Goal: Information Seeking & Learning: Learn about a topic

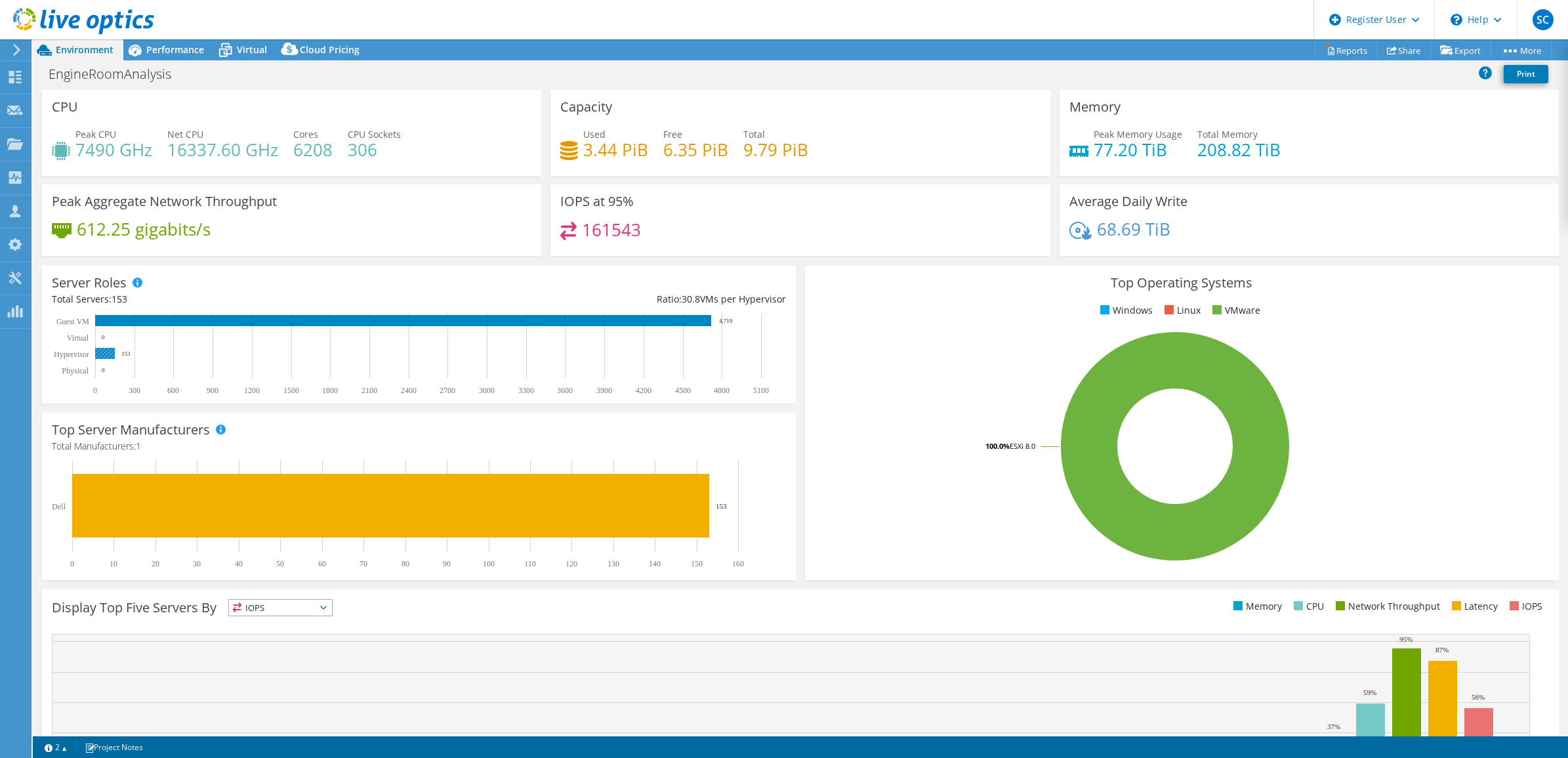
click at [108, 352] on rect at bounding box center [105, 353] width 20 height 11
click at [105, 349] on rect at bounding box center [105, 353] width 20 height 11
click at [164, 42] on div "Performance" at bounding box center [168, 50] width 90 height 21
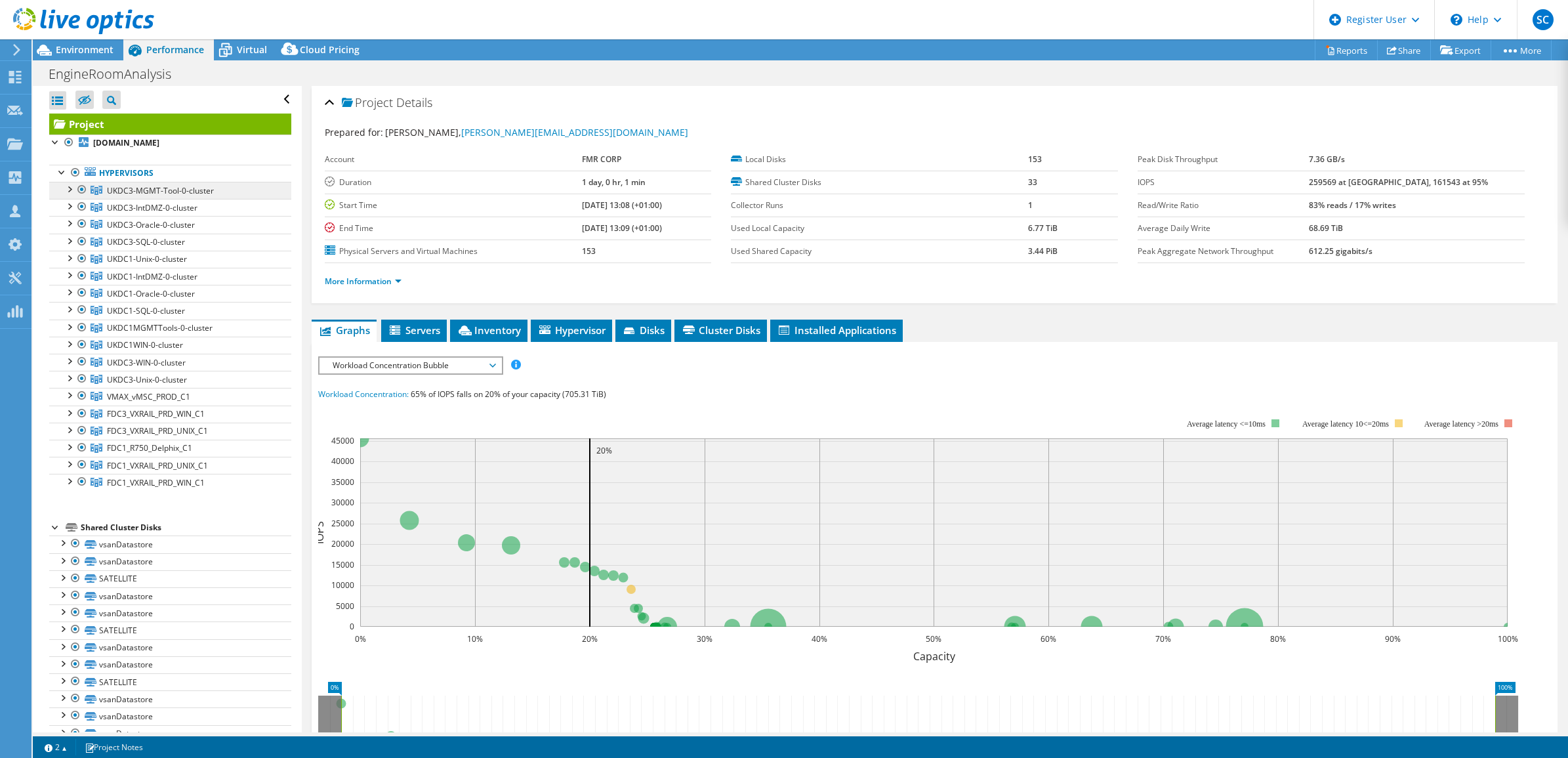
click at [136, 185] on span "UKDC3-MGMT-Tool-0-cluster" at bounding box center [160, 190] width 107 height 11
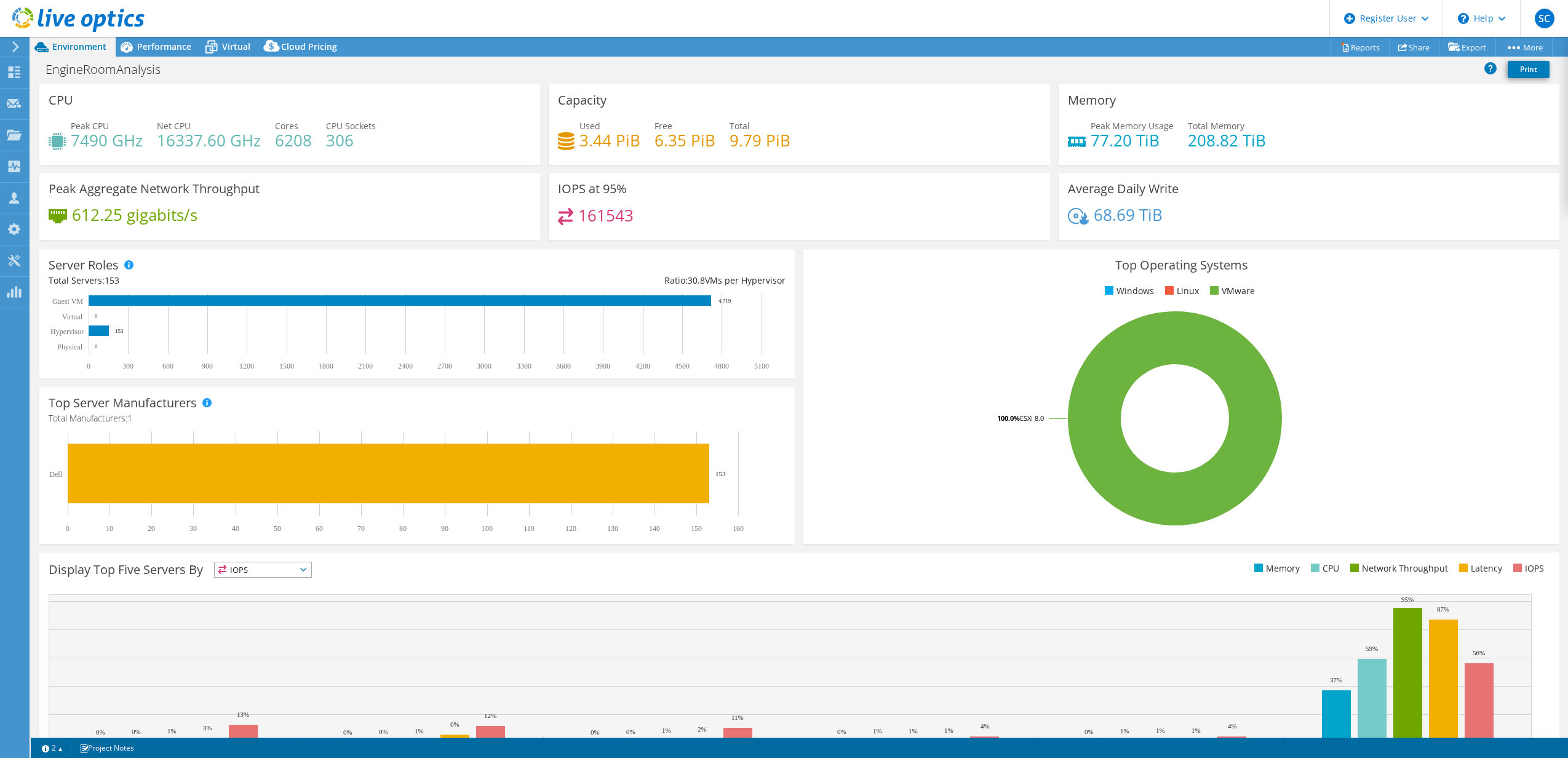
select select "USD"
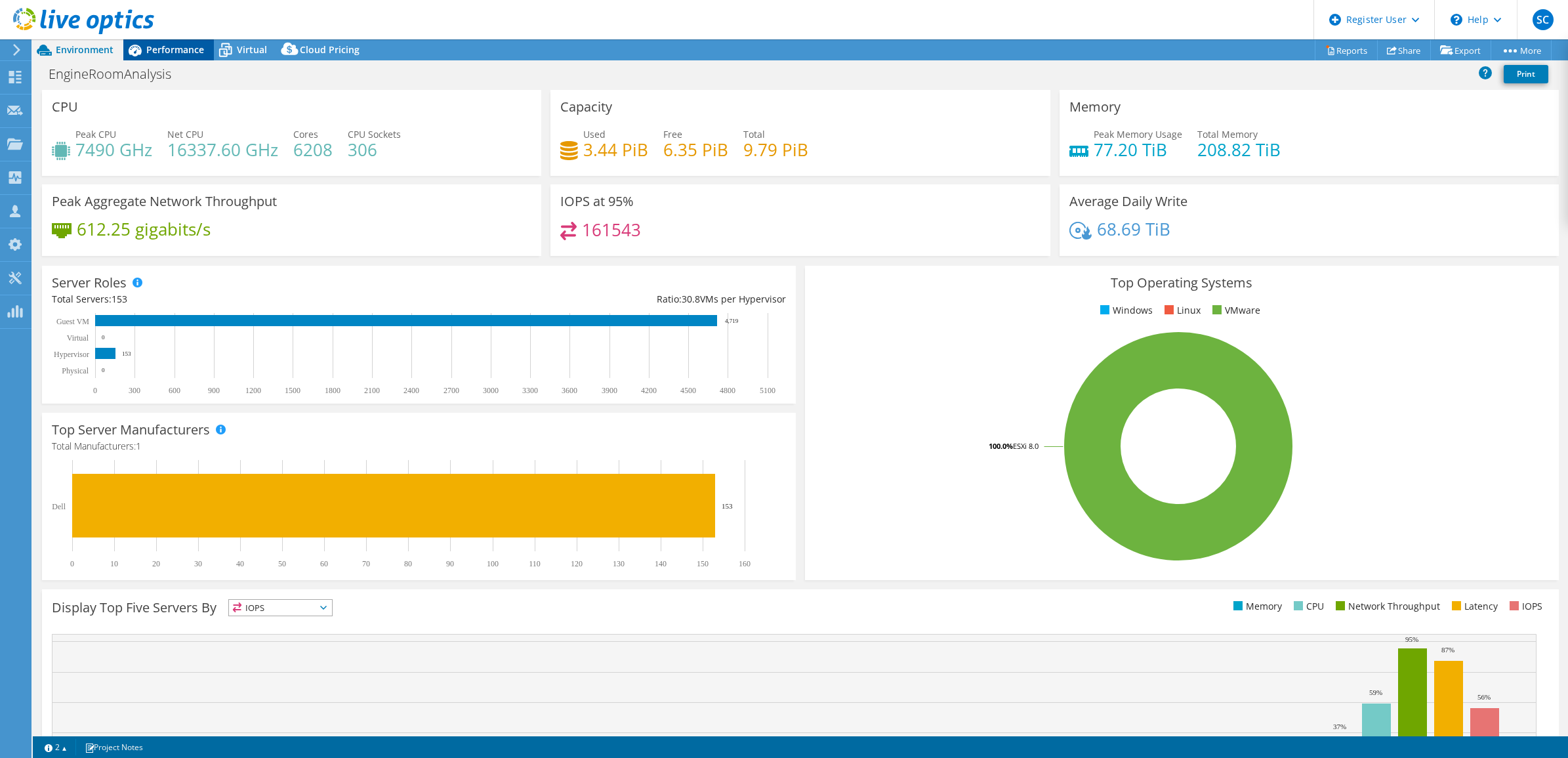
click at [163, 42] on div "Performance" at bounding box center [168, 50] width 90 height 21
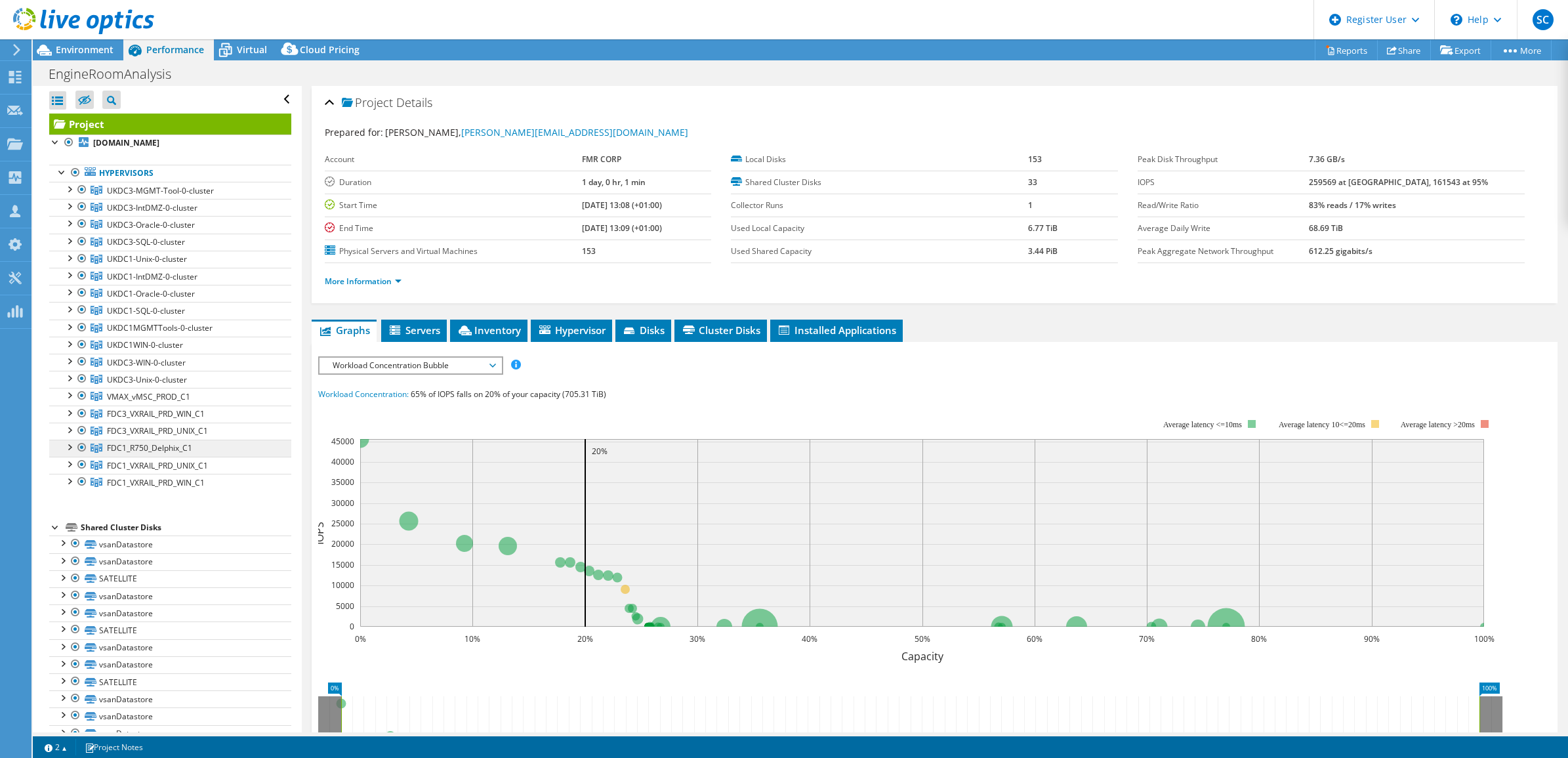
click at [168, 451] on span "FDC1_R750_Delphix_C1" at bounding box center [149, 447] width 86 height 11
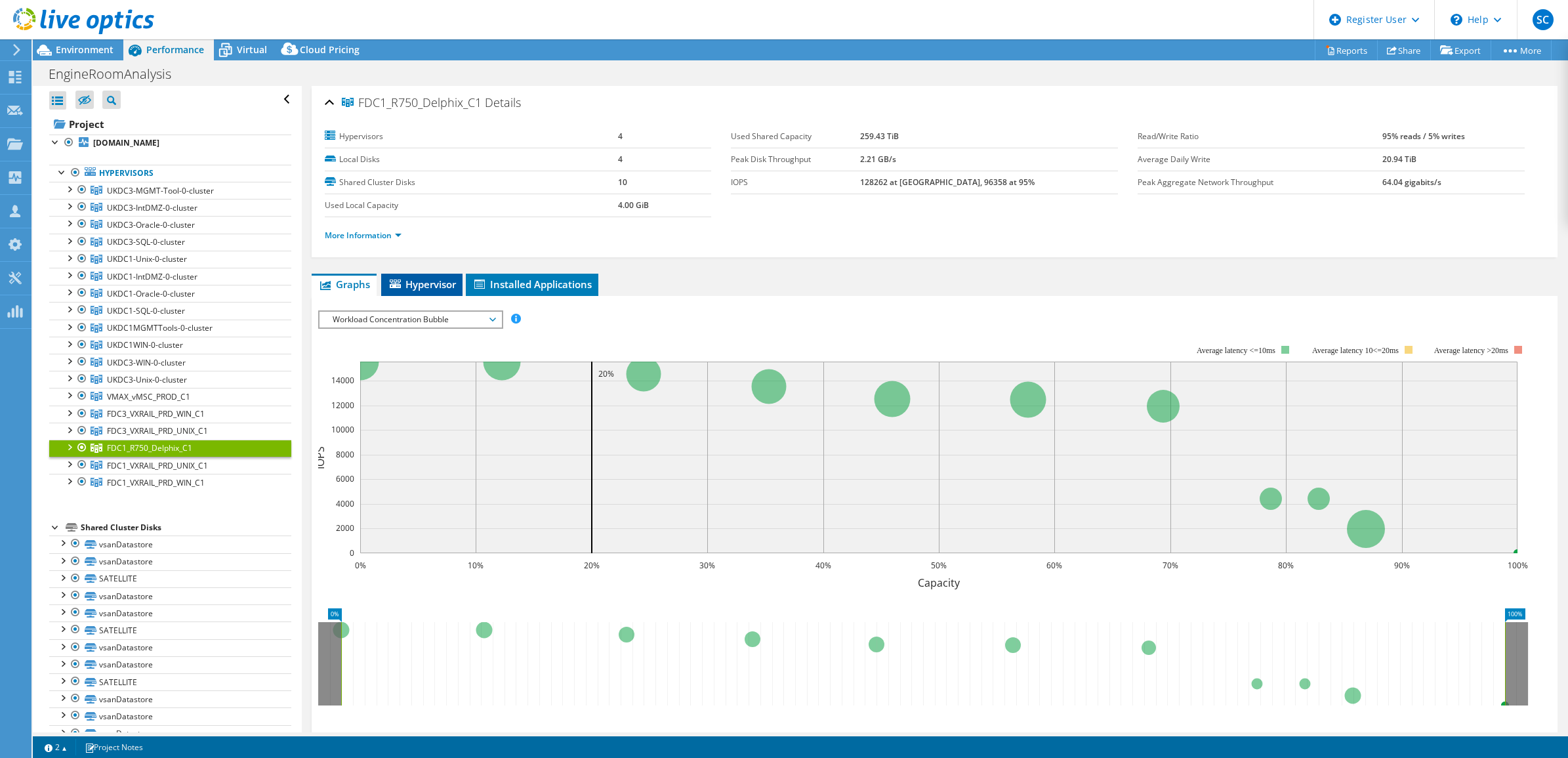
click at [422, 284] on span "Hypervisor" at bounding box center [422, 283] width 68 height 13
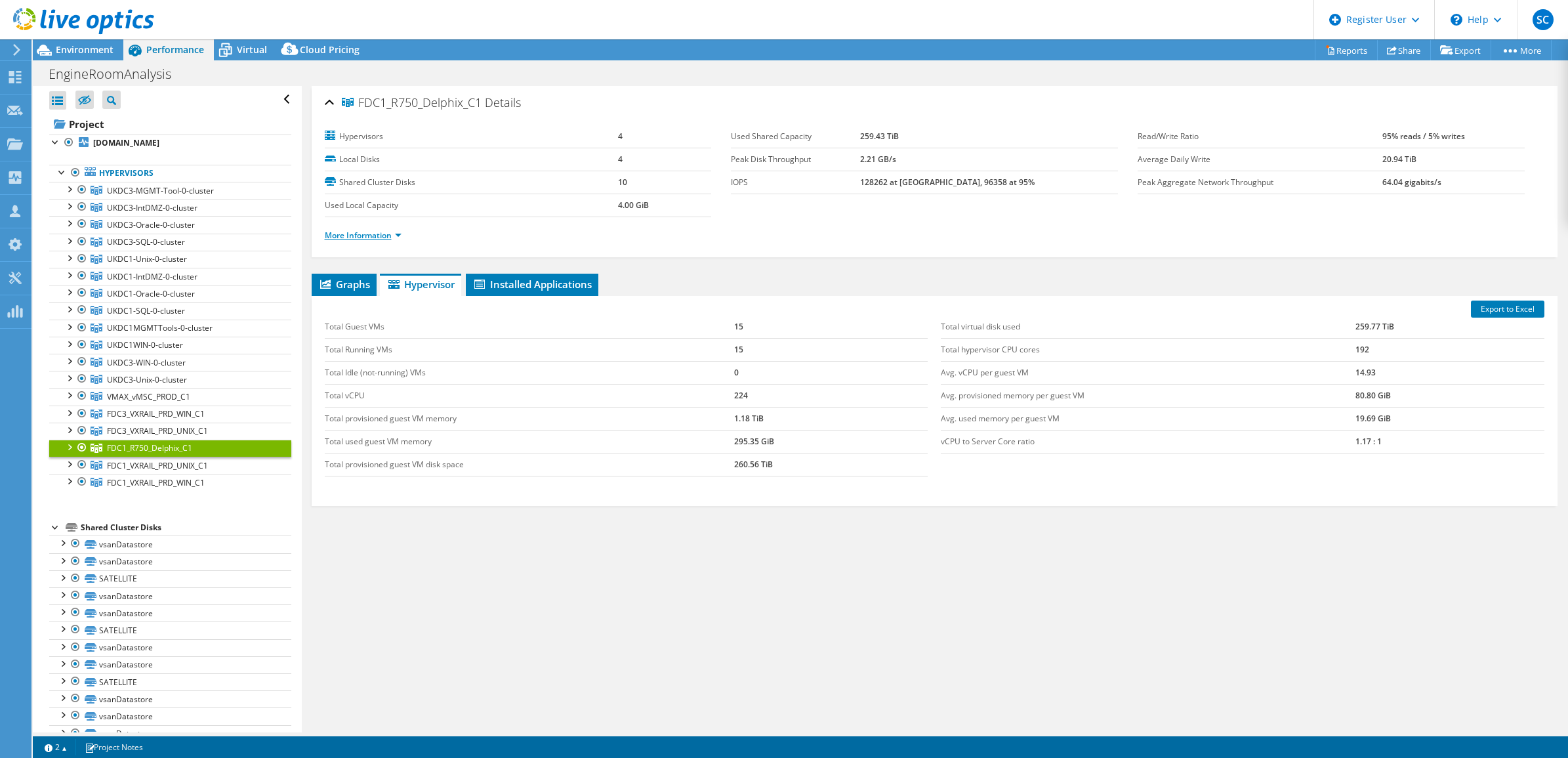
click at [399, 235] on link "More Information" at bounding box center [362, 235] width 77 height 11
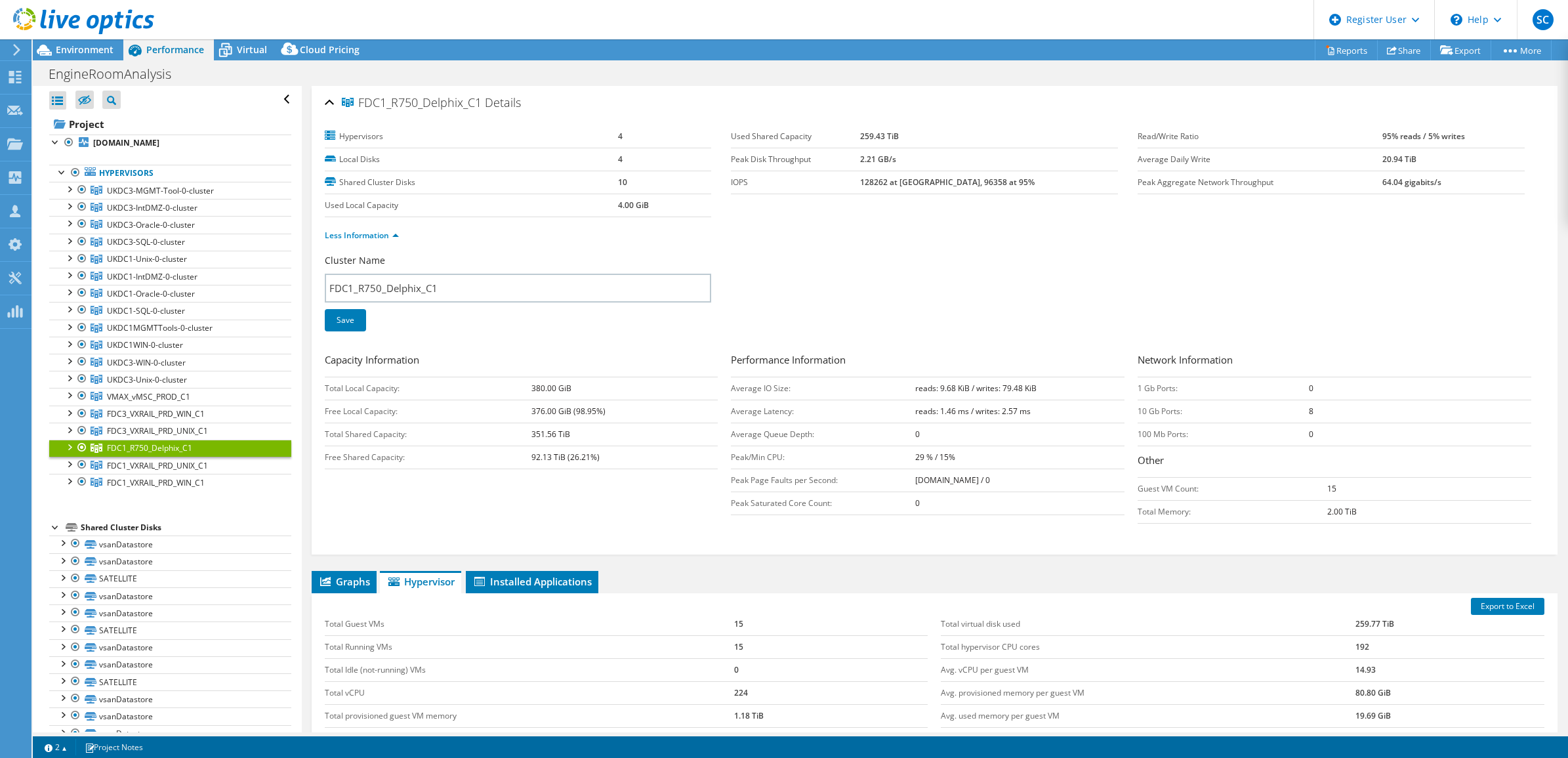
click at [67, 449] on div at bounding box center [68, 446] width 13 height 13
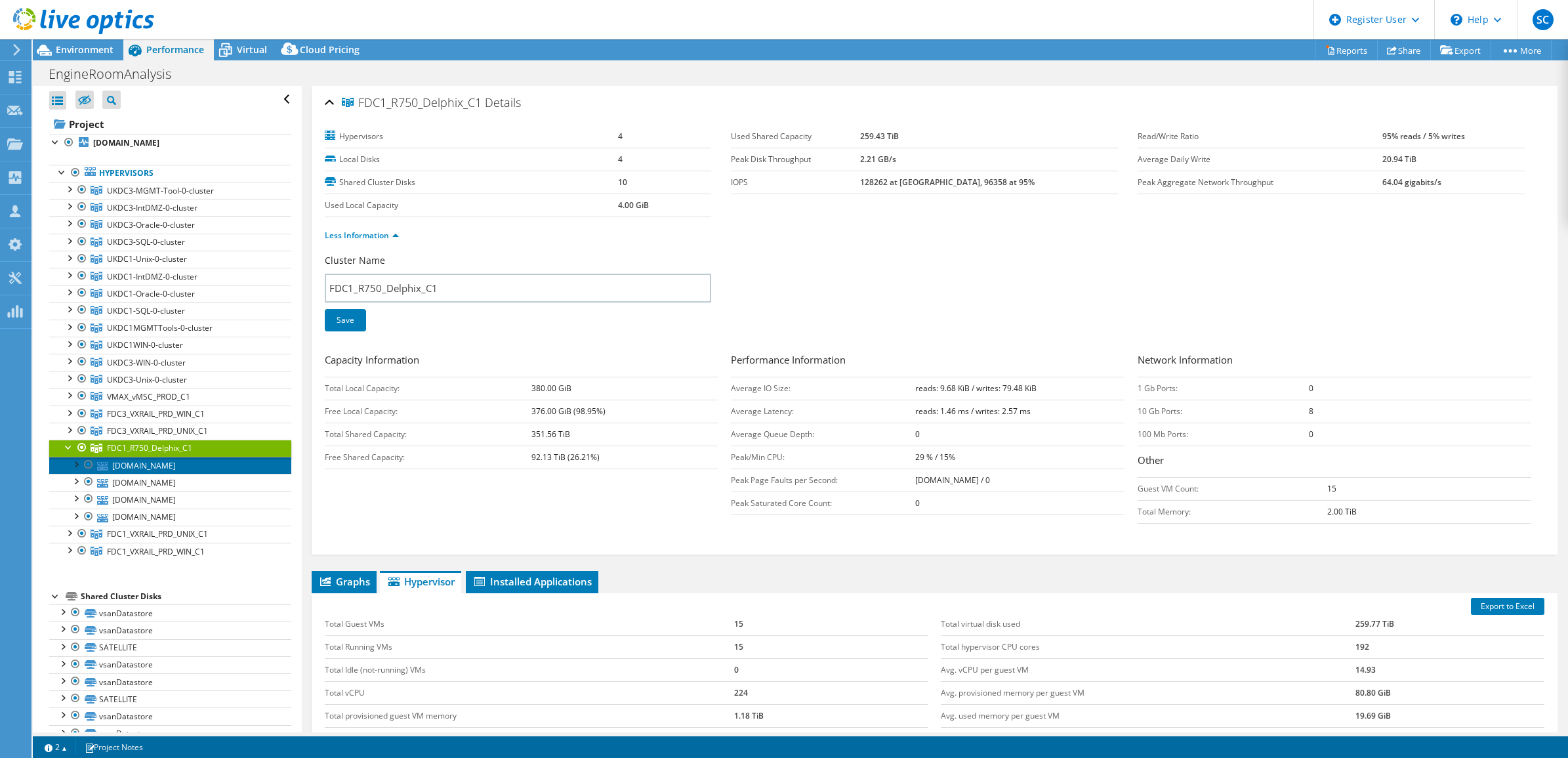
click at [152, 466] on link "[DOMAIN_NAME]" at bounding box center [170, 465] width 242 height 17
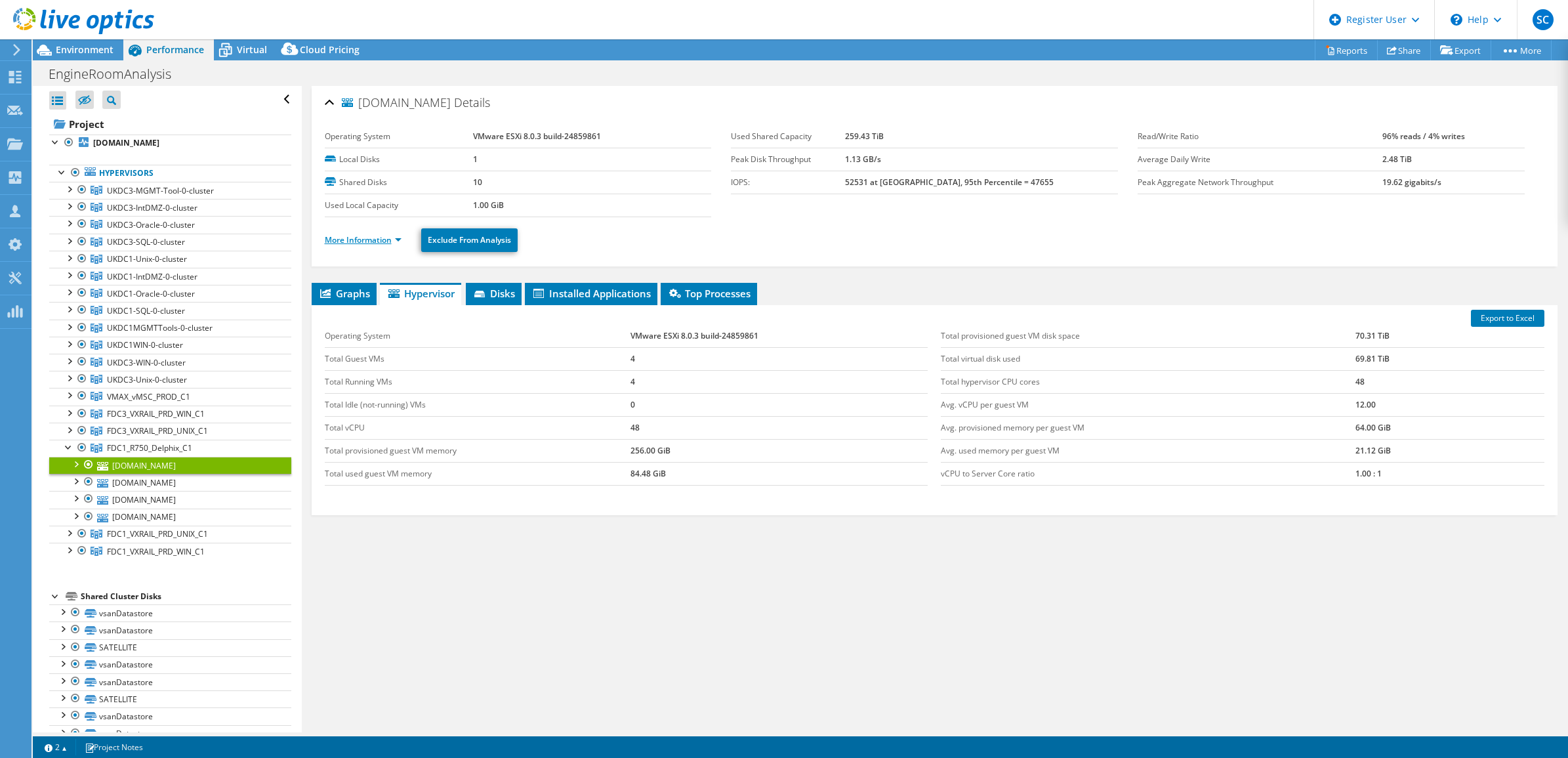
click at [358, 240] on link "More Information" at bounding box center [362, 240] width 77 height 11
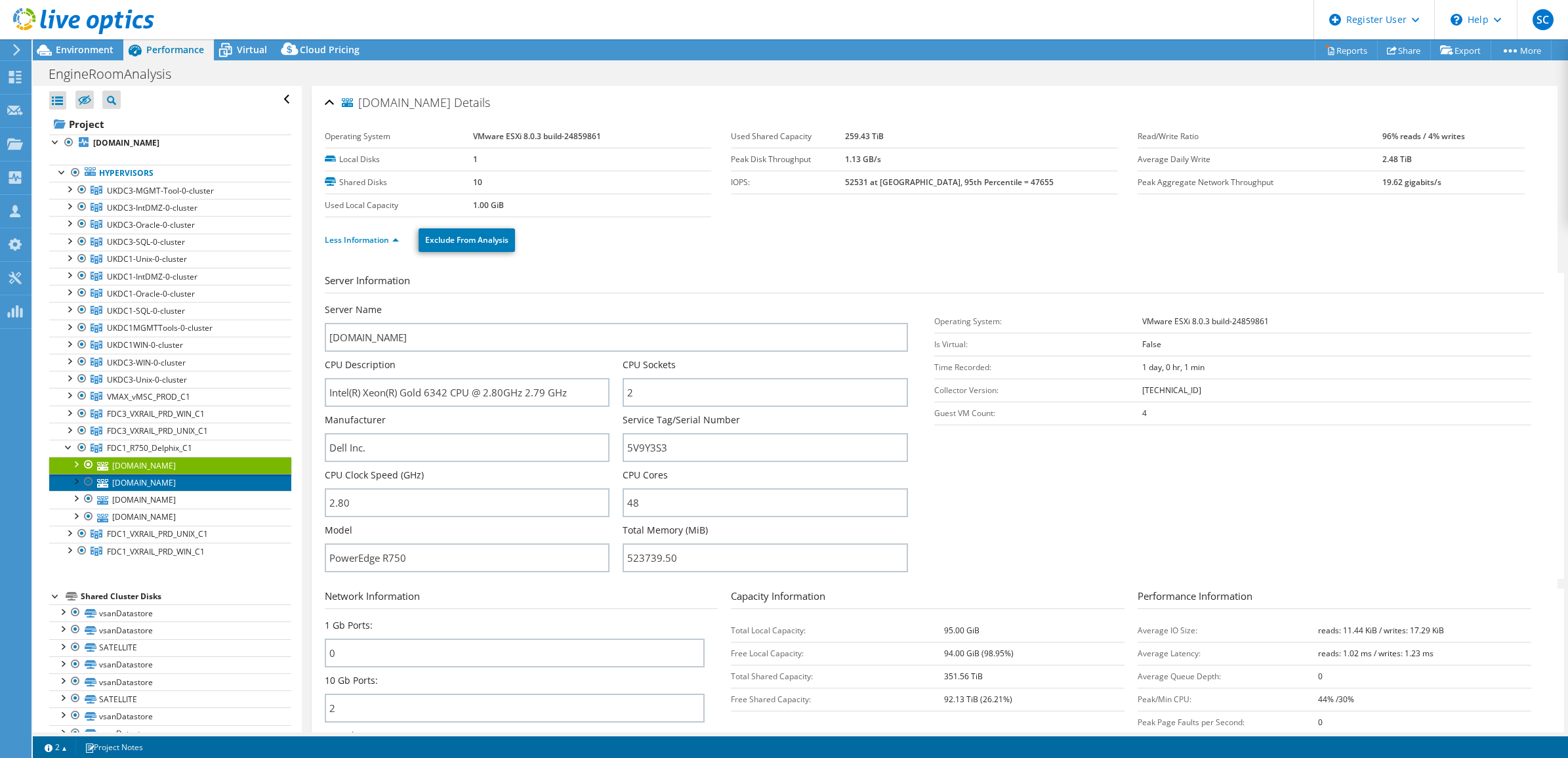
click at [175, 489] on link "[DOMAIN_NAME]" at bounding box center [170, 482] width 242 height 17
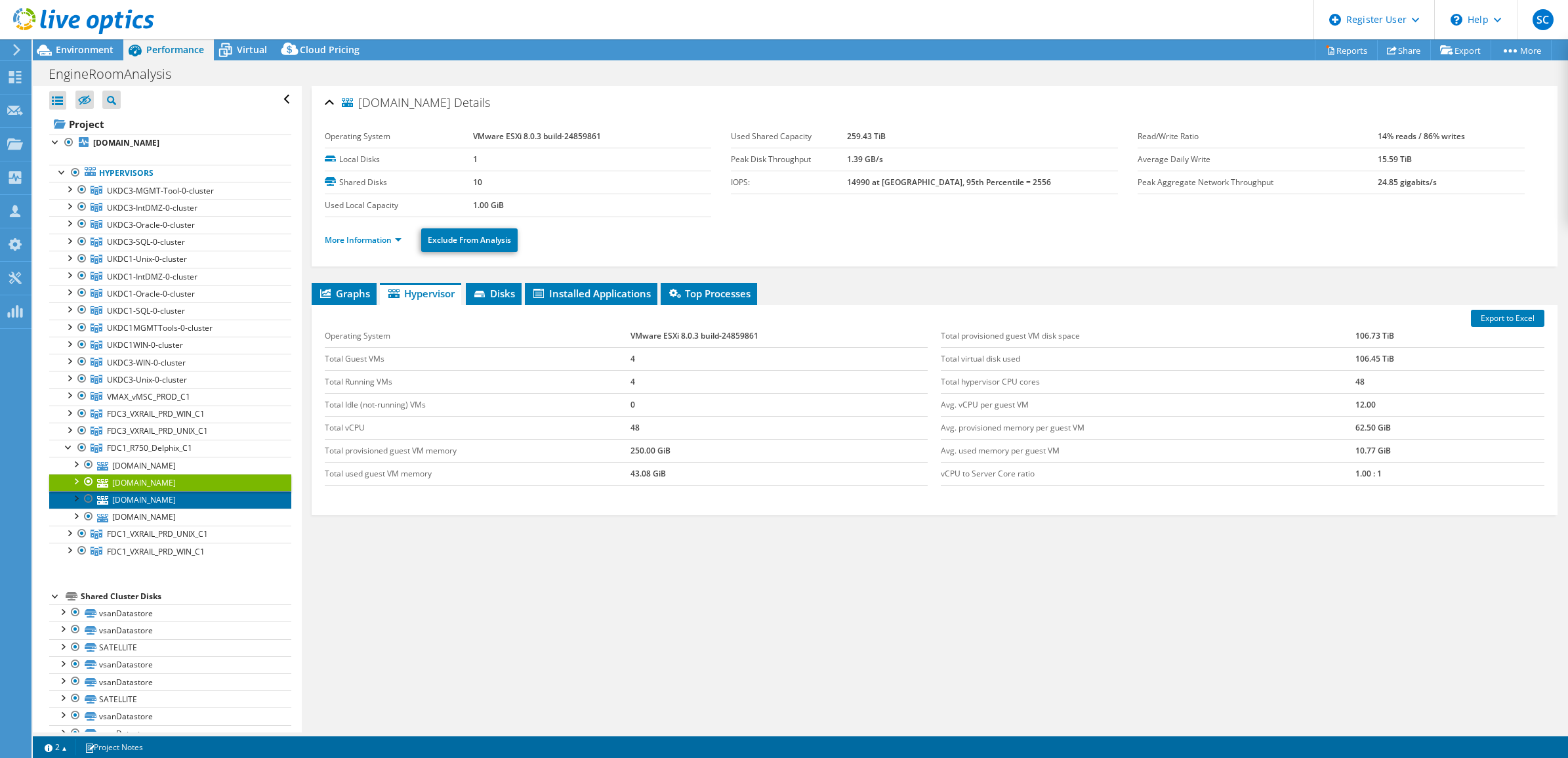
click at [176, 496] on link "[DOMAIN_NAME]" at bounding box center [170, 499] width 242 height 17
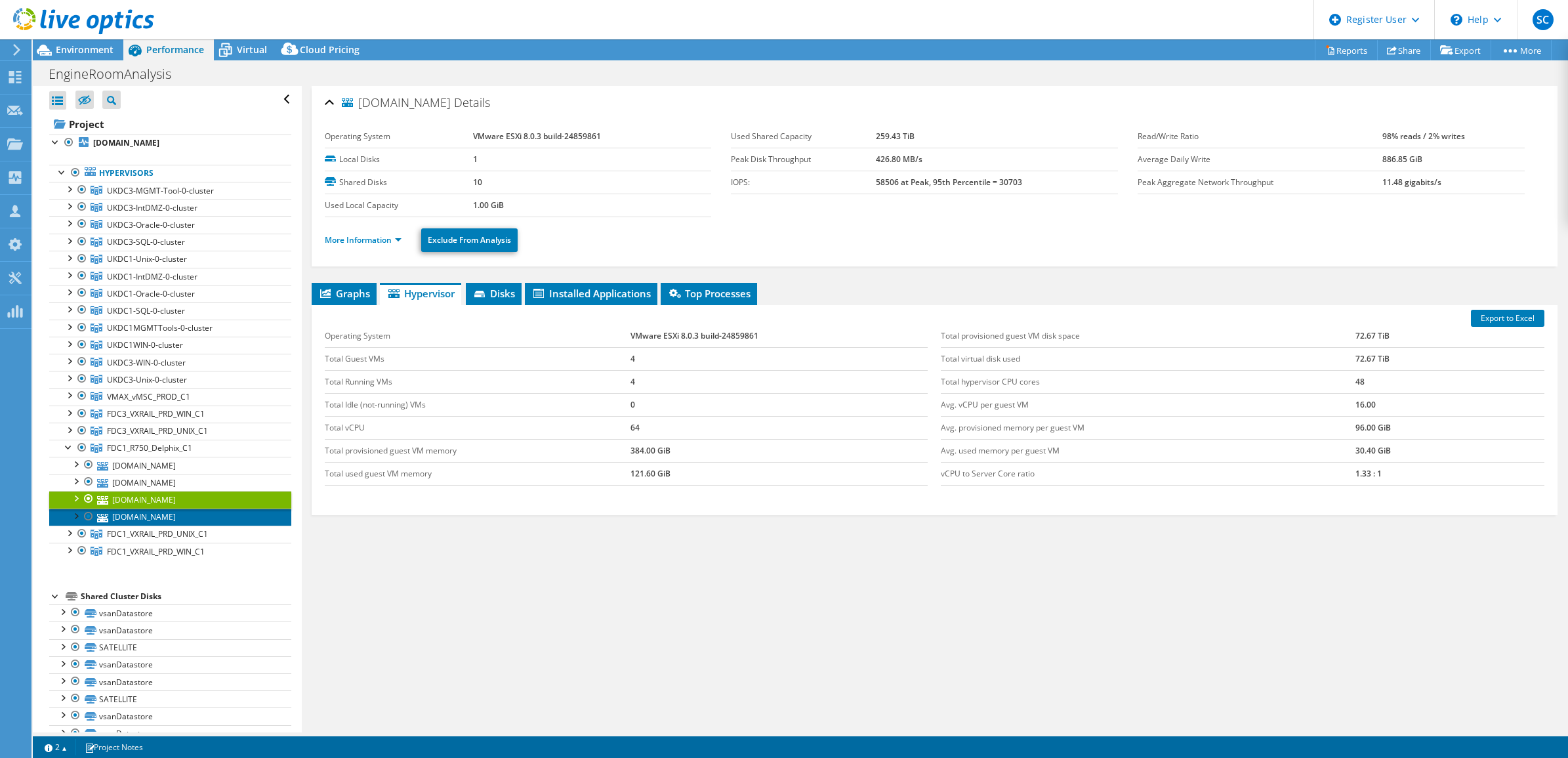
click at [165, 522] on link "[DOMAIN_NAME]" at bounding box center [170, 517] width 242 height 17
click at [393, 235] on link "More Information" at bounding box center [362, 240] width 77 height 11
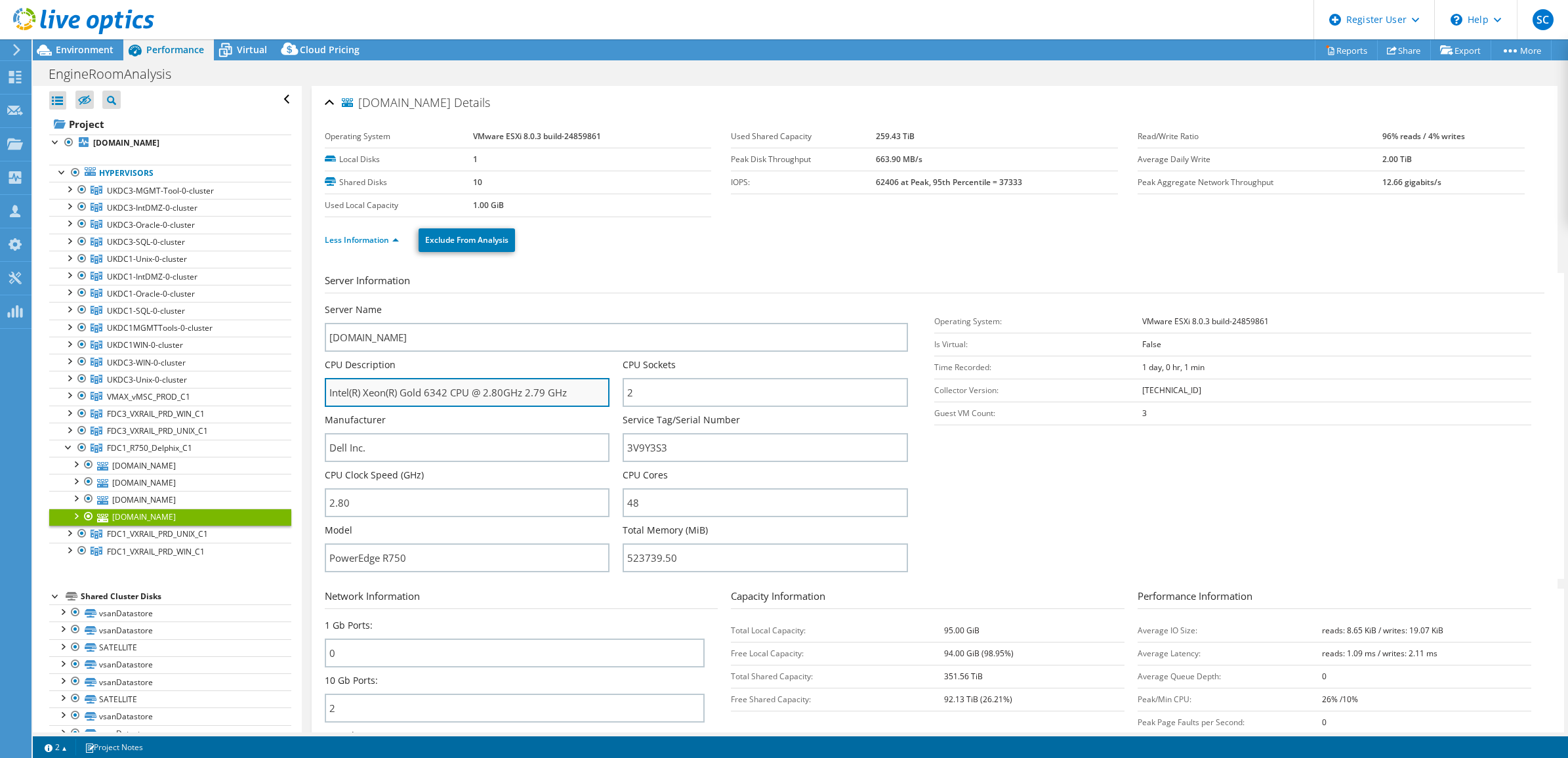
drag, startPoint x: 402, startPoint y: 393, endPoint x: 468, endPoint y: 393, distance: 66.0
click at [468, 393] on input "Intel(R) Xeon(R) Gold 6342 CPU @ 2.80GHz 2.79 GHz" at bounding box center [467, 393] width 286 height 29
drag, startPoint x: 330, startPoint y: 390, endPoint x: 450, endPoint y: 392, distance: 120.0
click at [450, 392] on input "Intel(R) Xeon(R) Gold 6342 CPU @ 2.80GHz 2.79 GHz" at bounding box center [467, 393] width 286 height 29
click at [132, 453] on span "FDC1_R750_Delphix_C1" at bounding box center [149, 447] width 86 height 11
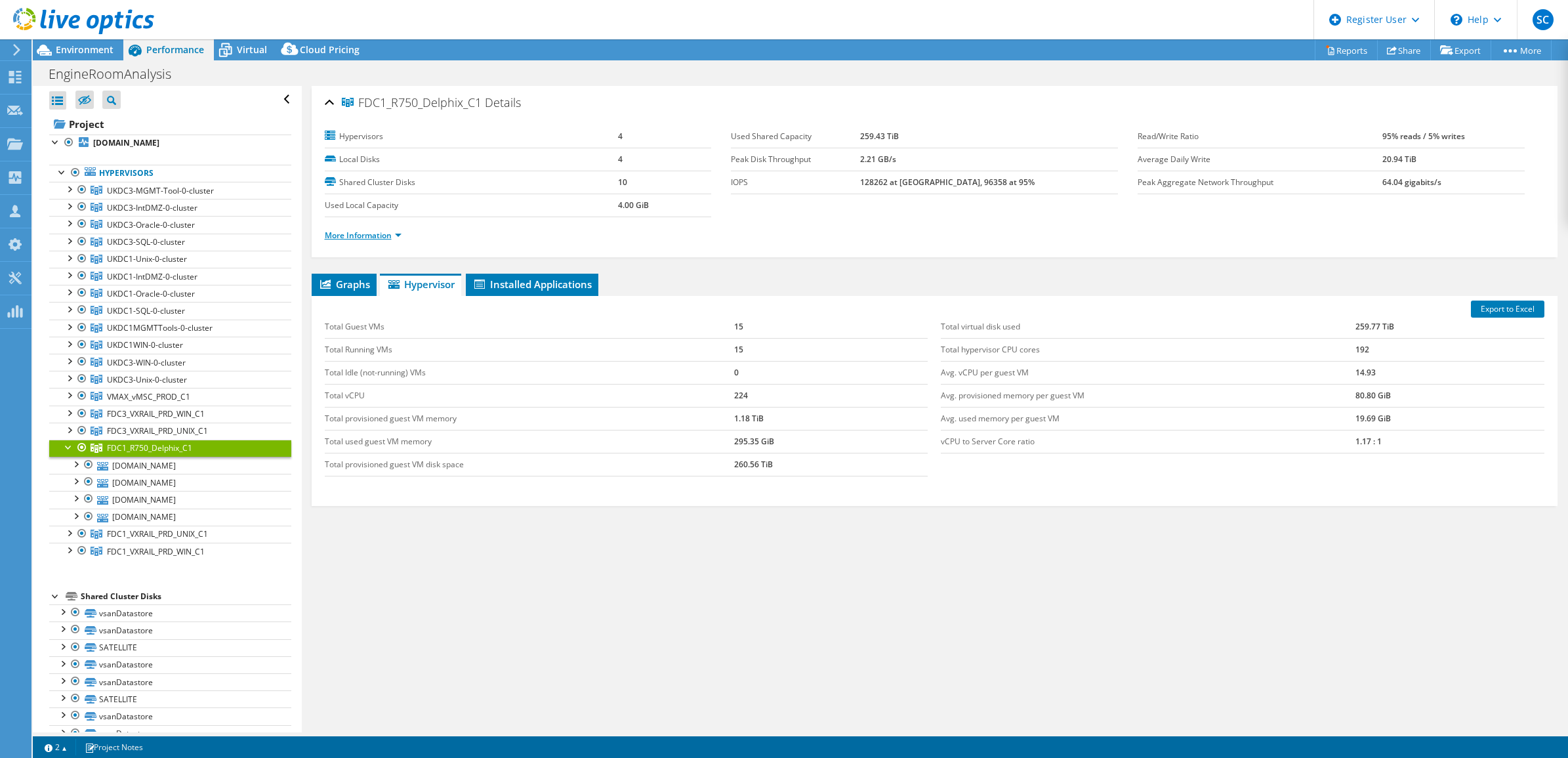
click at [376, 231] on link "More Information" at bounding box center [362, 235] width 77 height 11
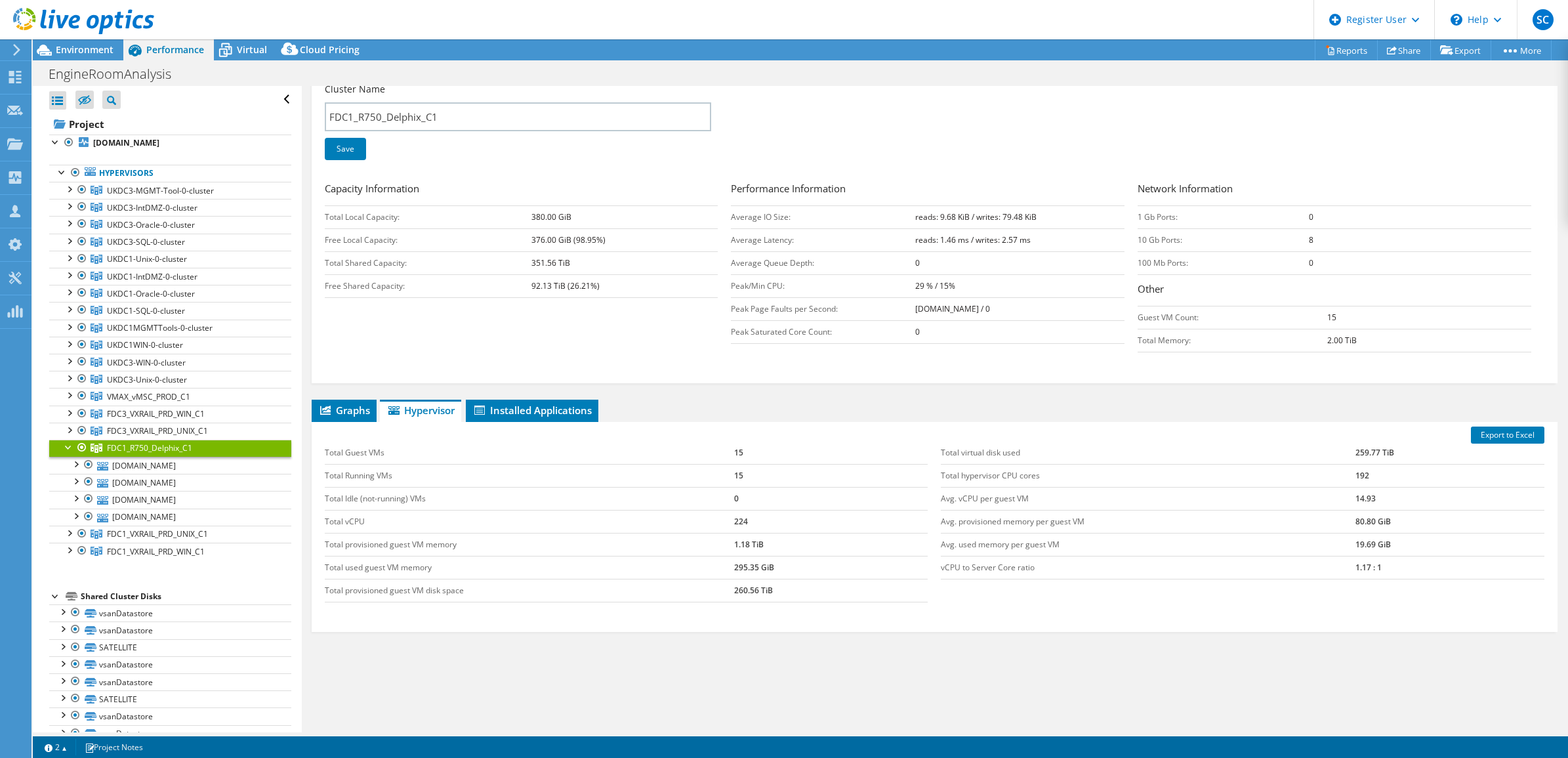
scroll to position [191, 0]
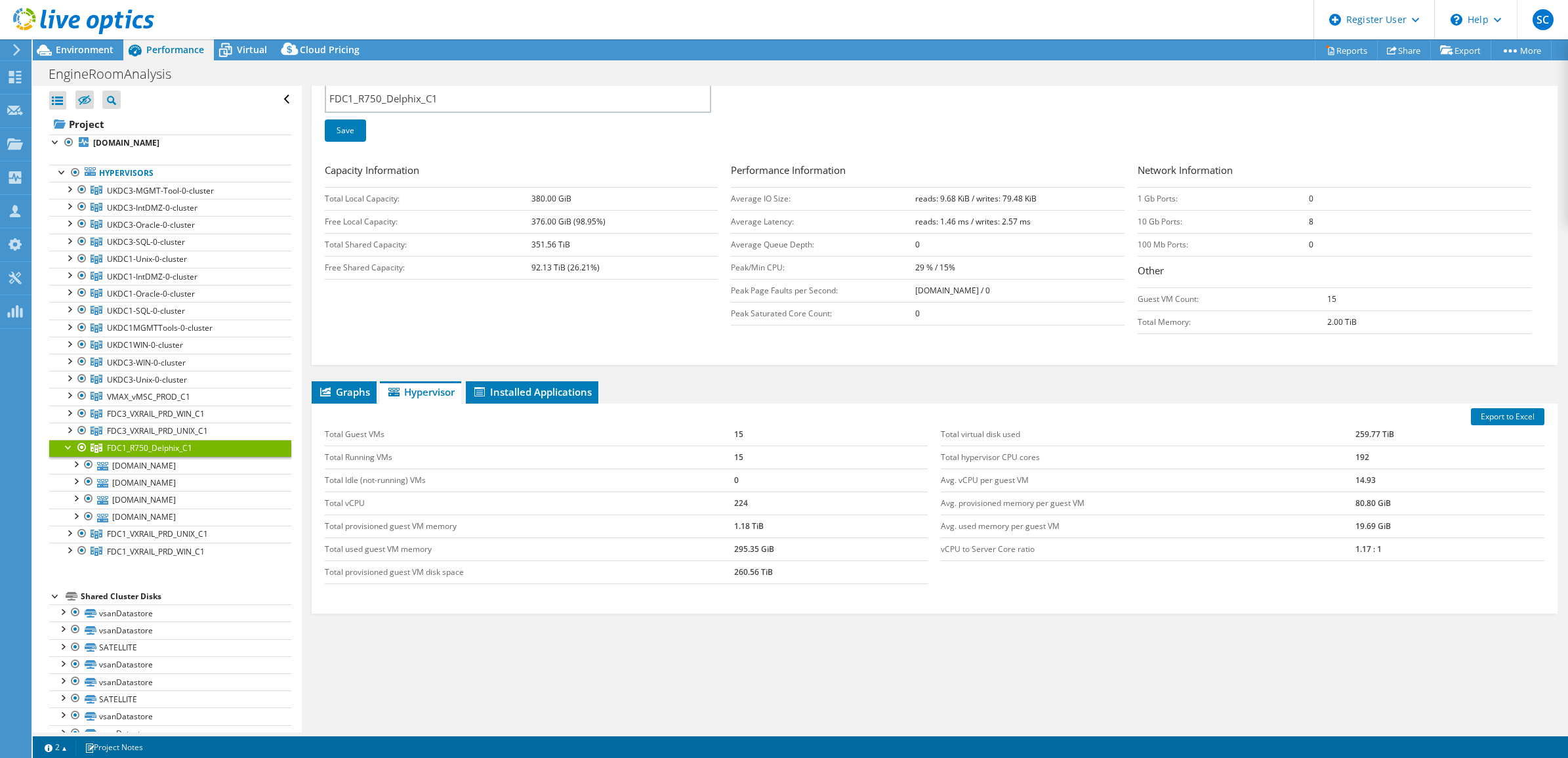
click at [522, 526] on td "Total provisioned guest VM memory" at bounding box center [529, 526] width 410 height 23
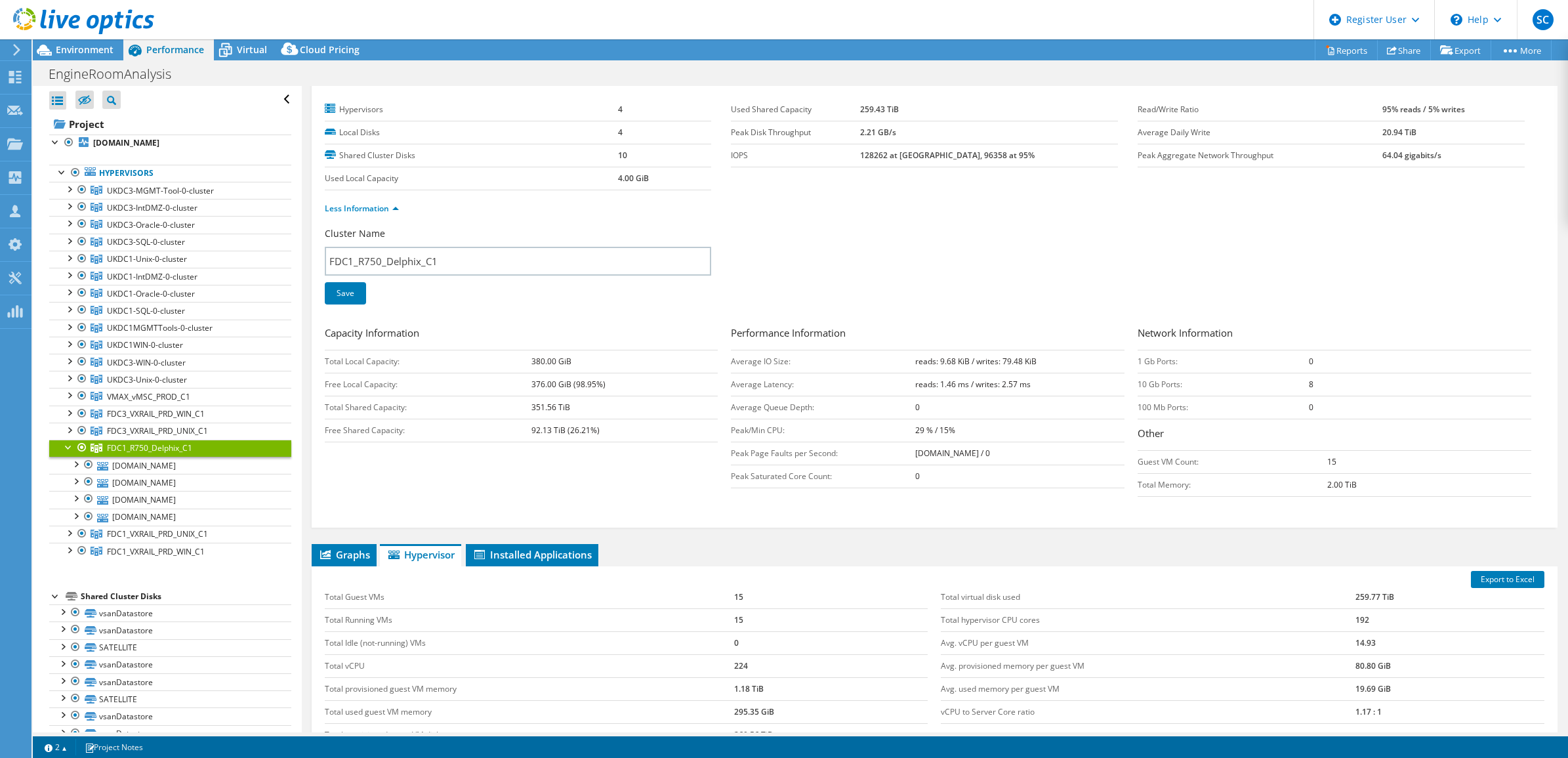
scroll to position [0, 0]
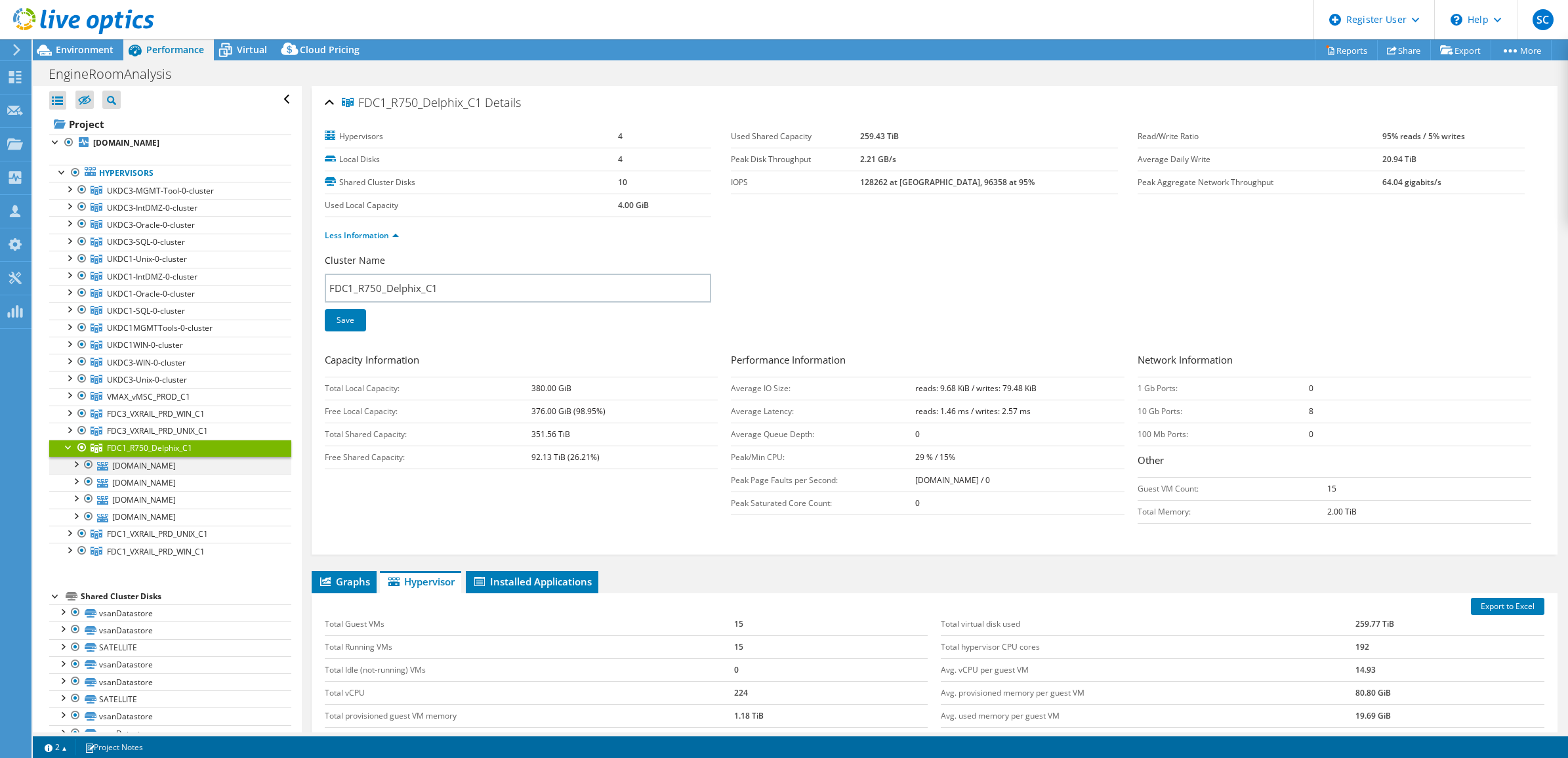
click at [76, 466] on div at bounding box center [75, 462] width 13 height 13
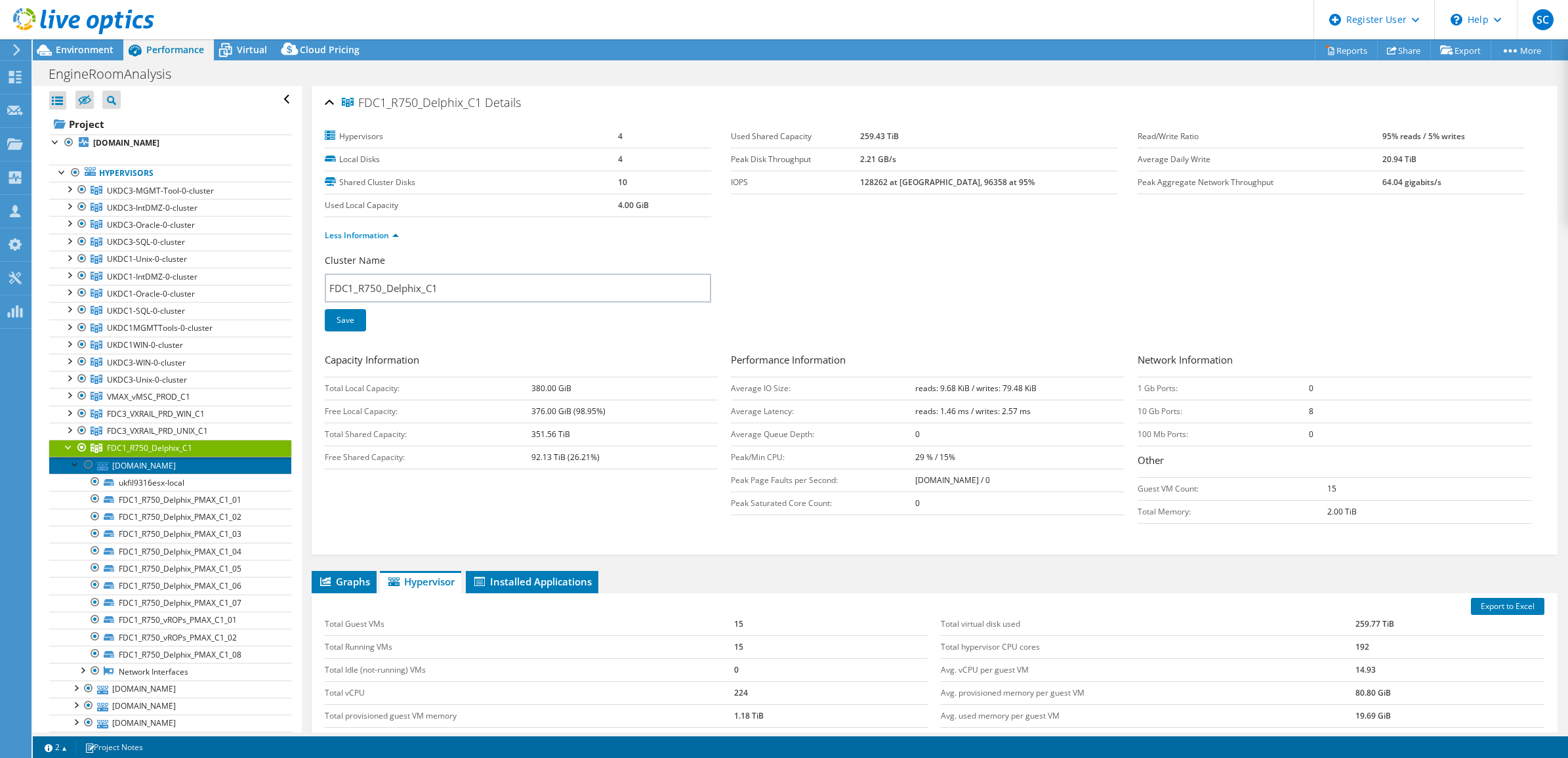
click at [154, 464] on link "[DOMAIN_NAME]" at bounding box center [170, 465] width 242 height 17
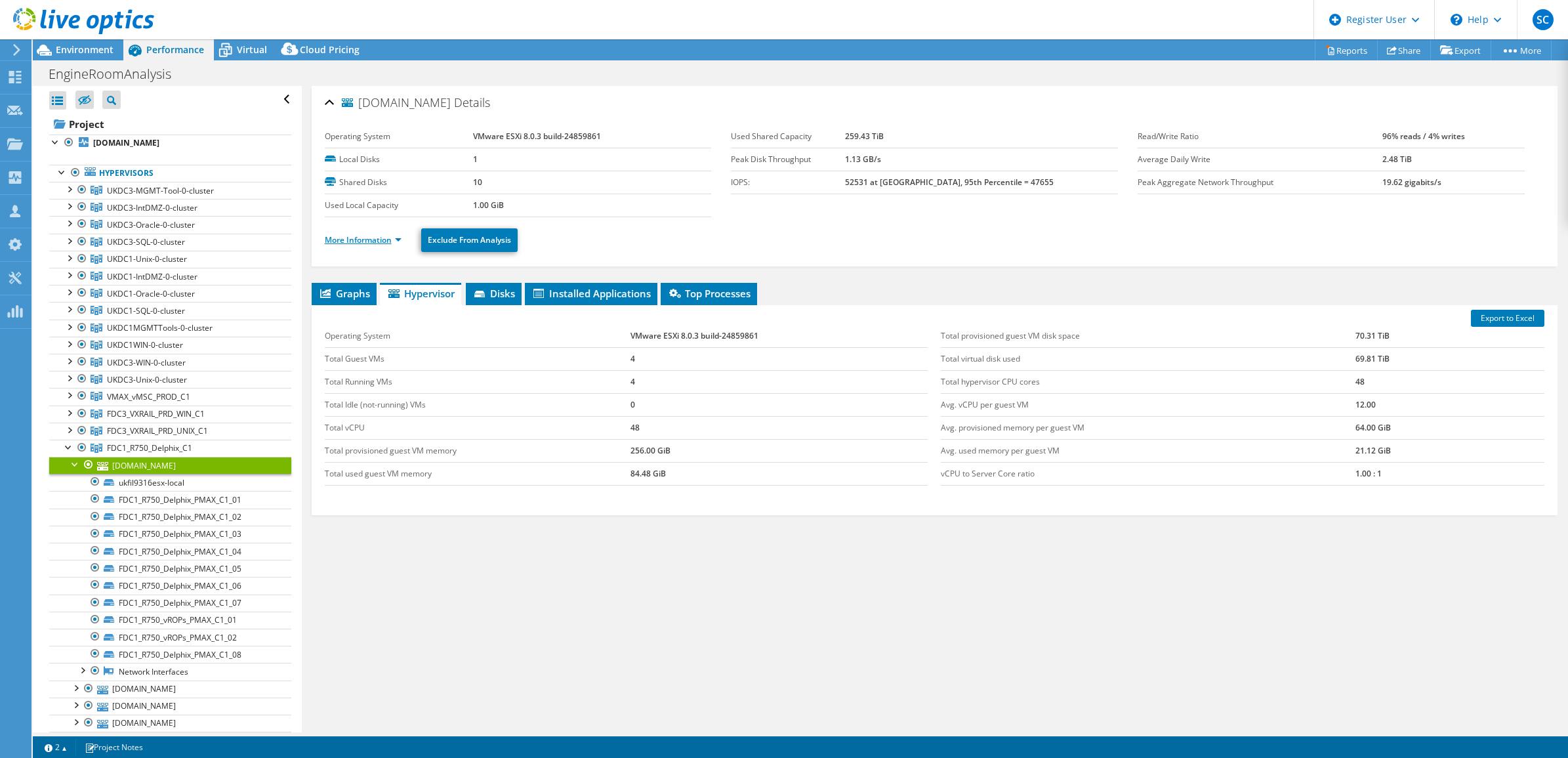
click at [396, 242] on link "More Information" at bounding box center [362, 240] width 77 height 11
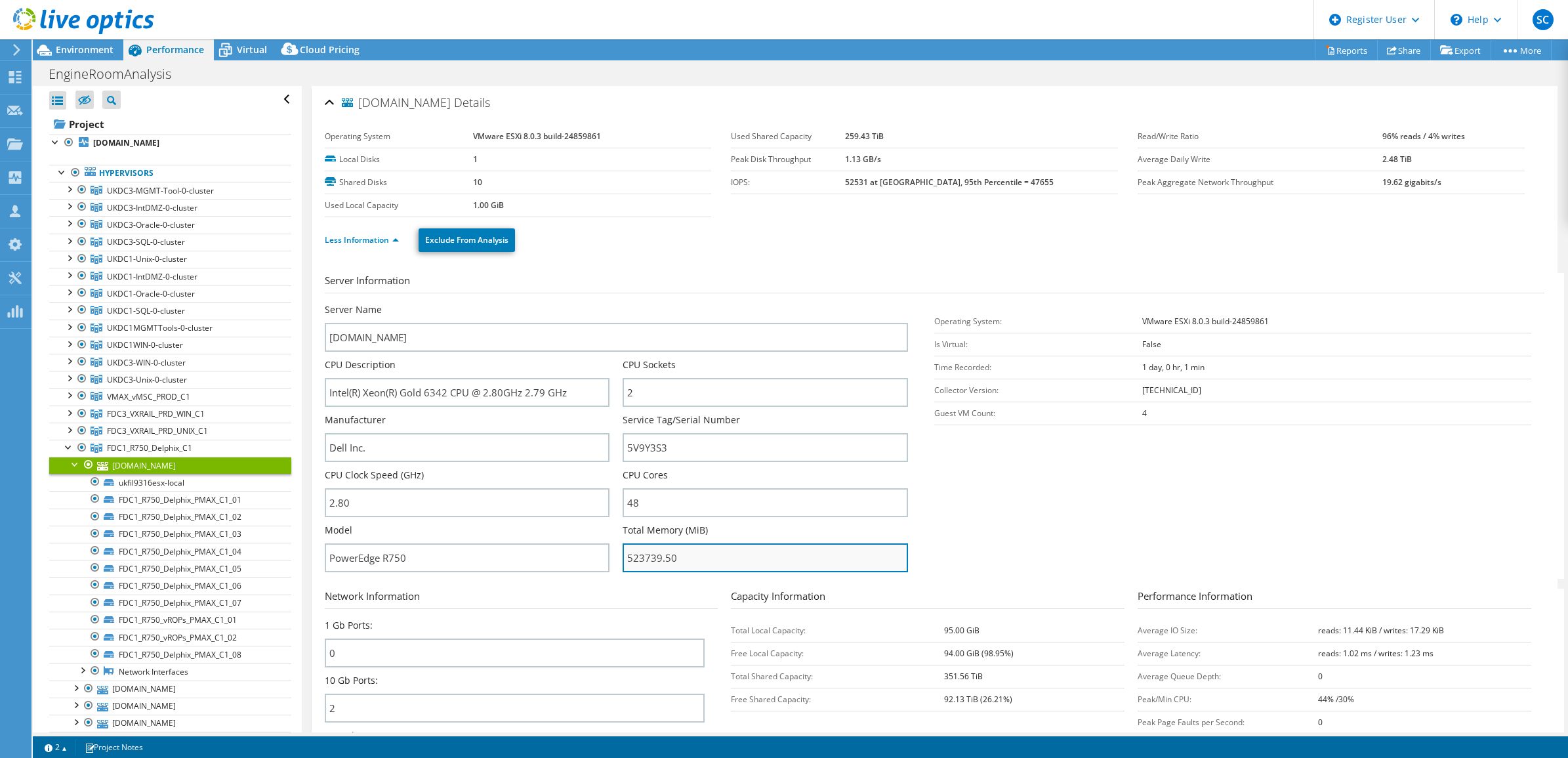
drag, startPoint x: 623, startPoint y: 556, endPoint x: 658, endPoint y: 556, distance: 35.0
click at [658, 556] on input "523739.50" at bounding box center [765, 558] width 286 height 29
click at [159, 456] on link "FDC1_R750_Delphix_C1" at bounding box center [170, 448] width 242 height 17
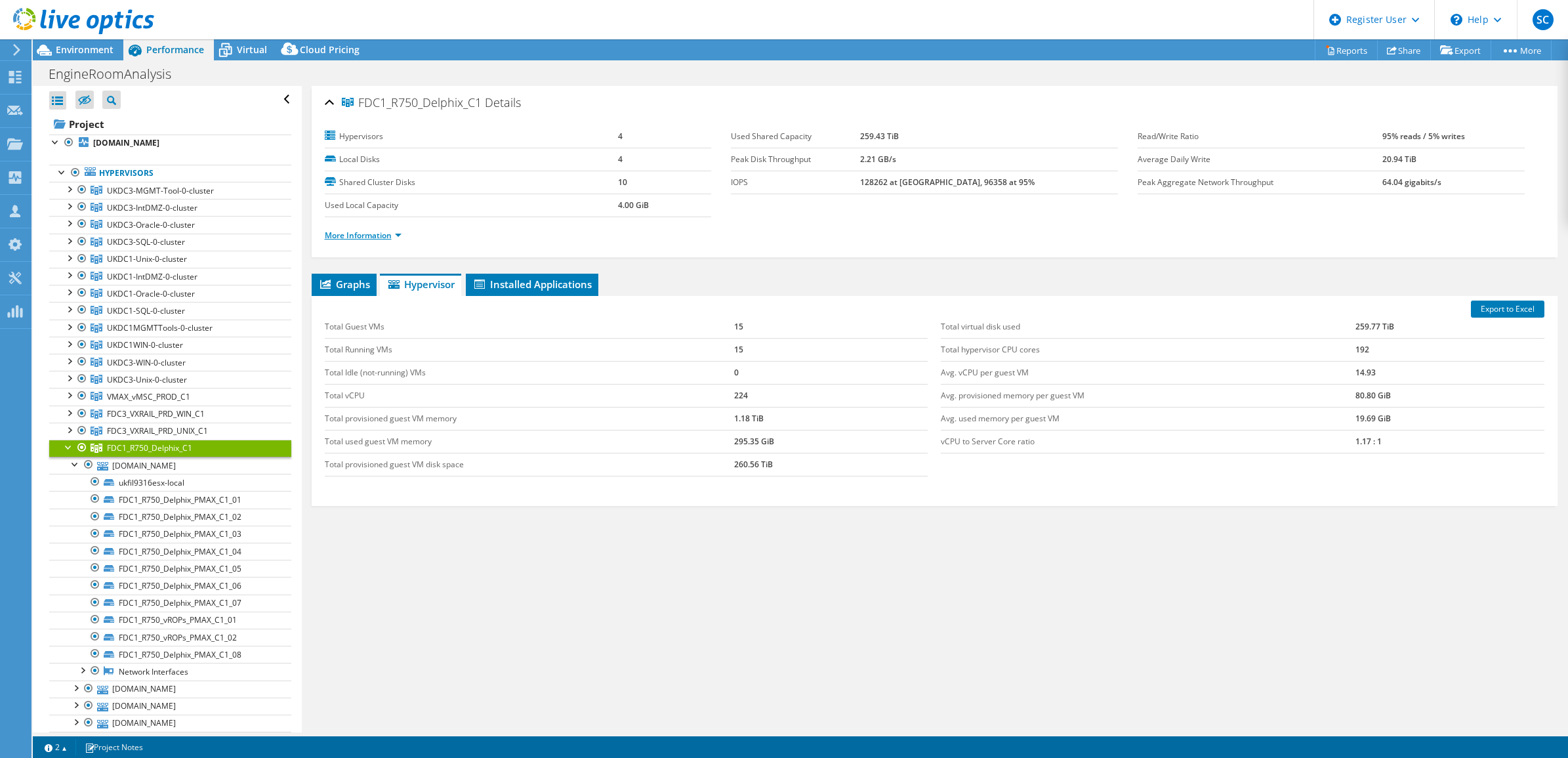
click at [399, 234] on link "More Information" at bounding box center [362, 235] width 77 height 11
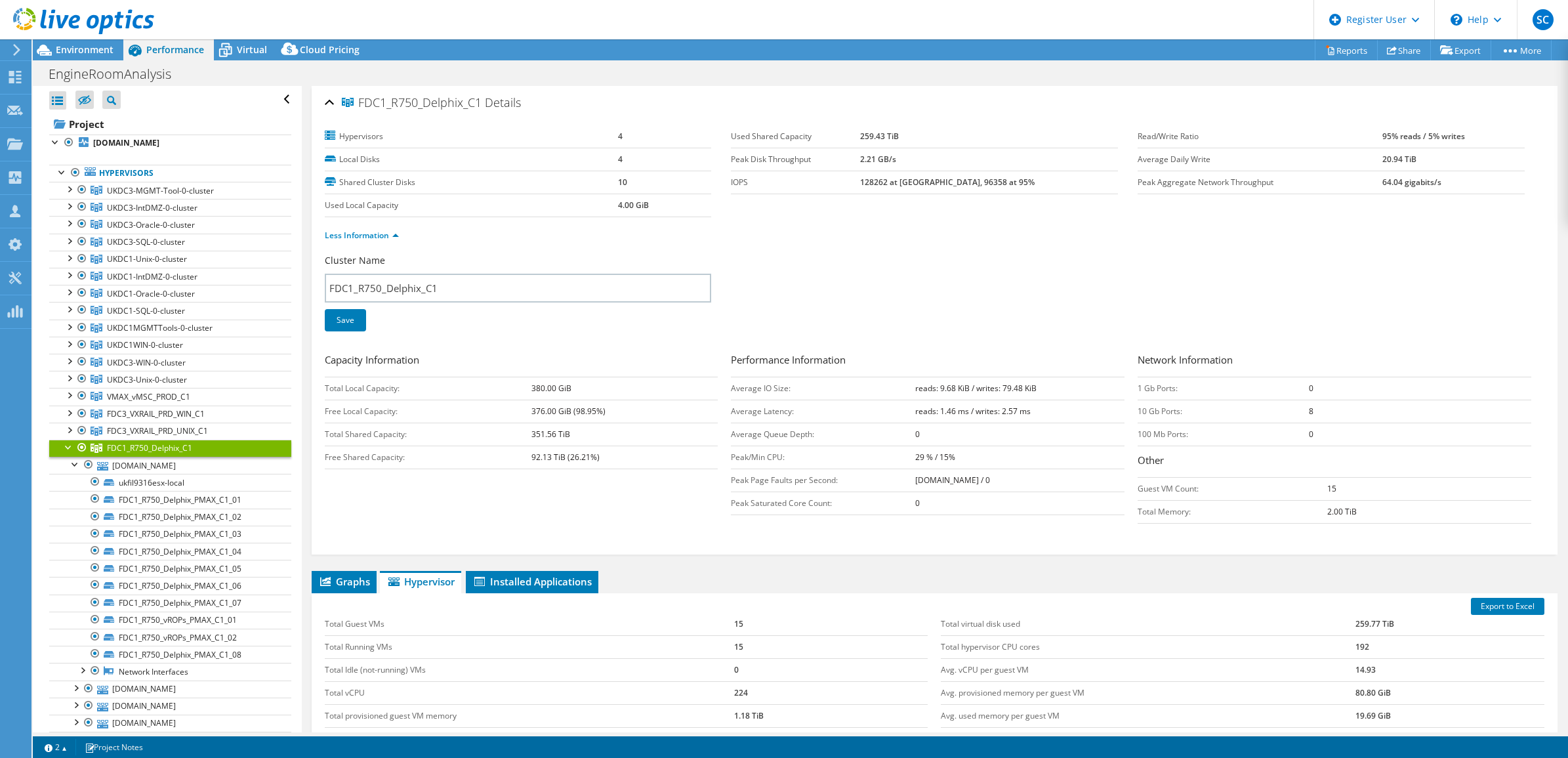
click at [154, 451] on span "FDC1_R750_Delphix_C1" at bounding box center [149, 447] width 86 height 11
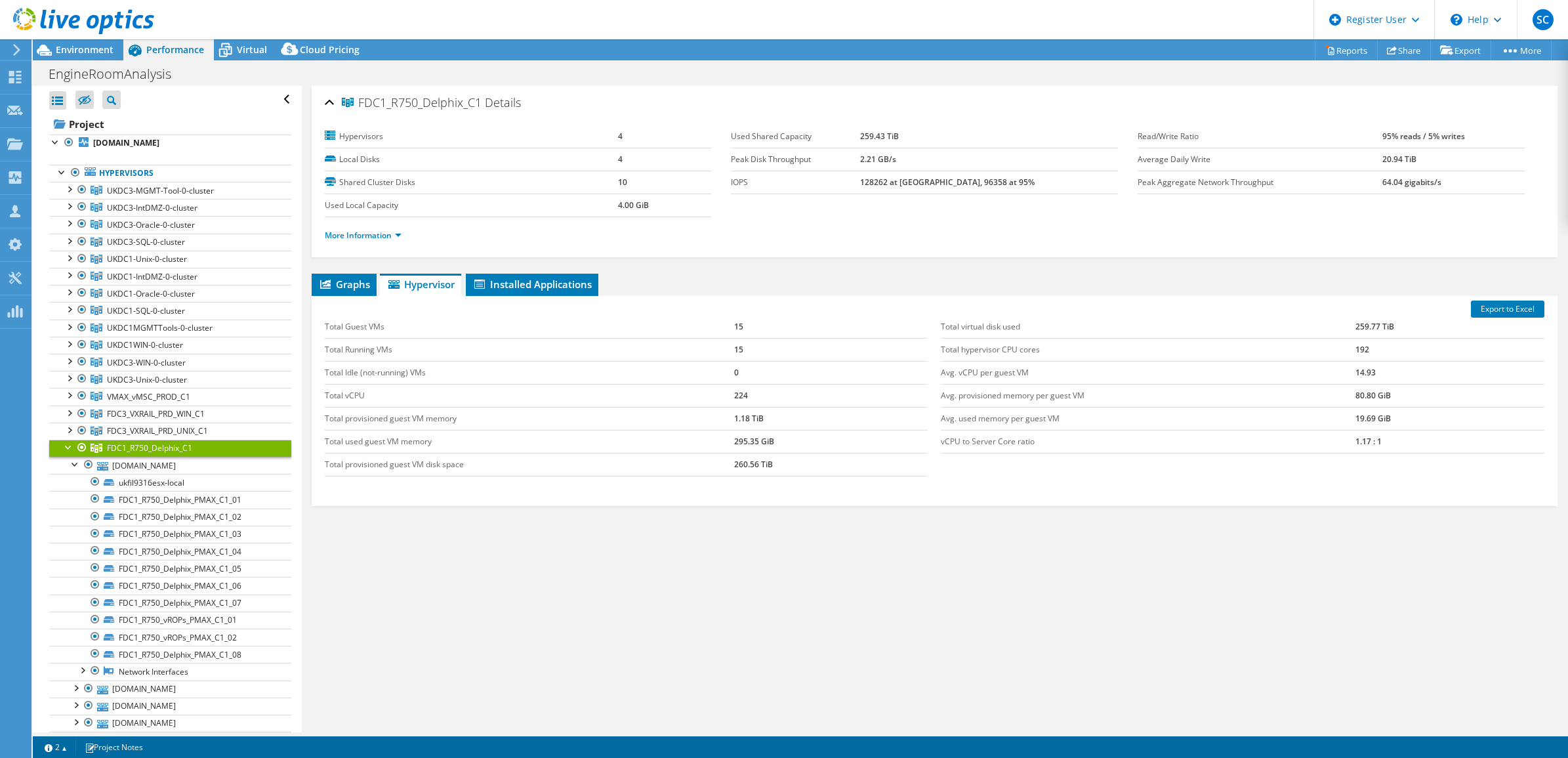
click at [66, 447] on div at bounding box center [68, 446] width 13 height 13
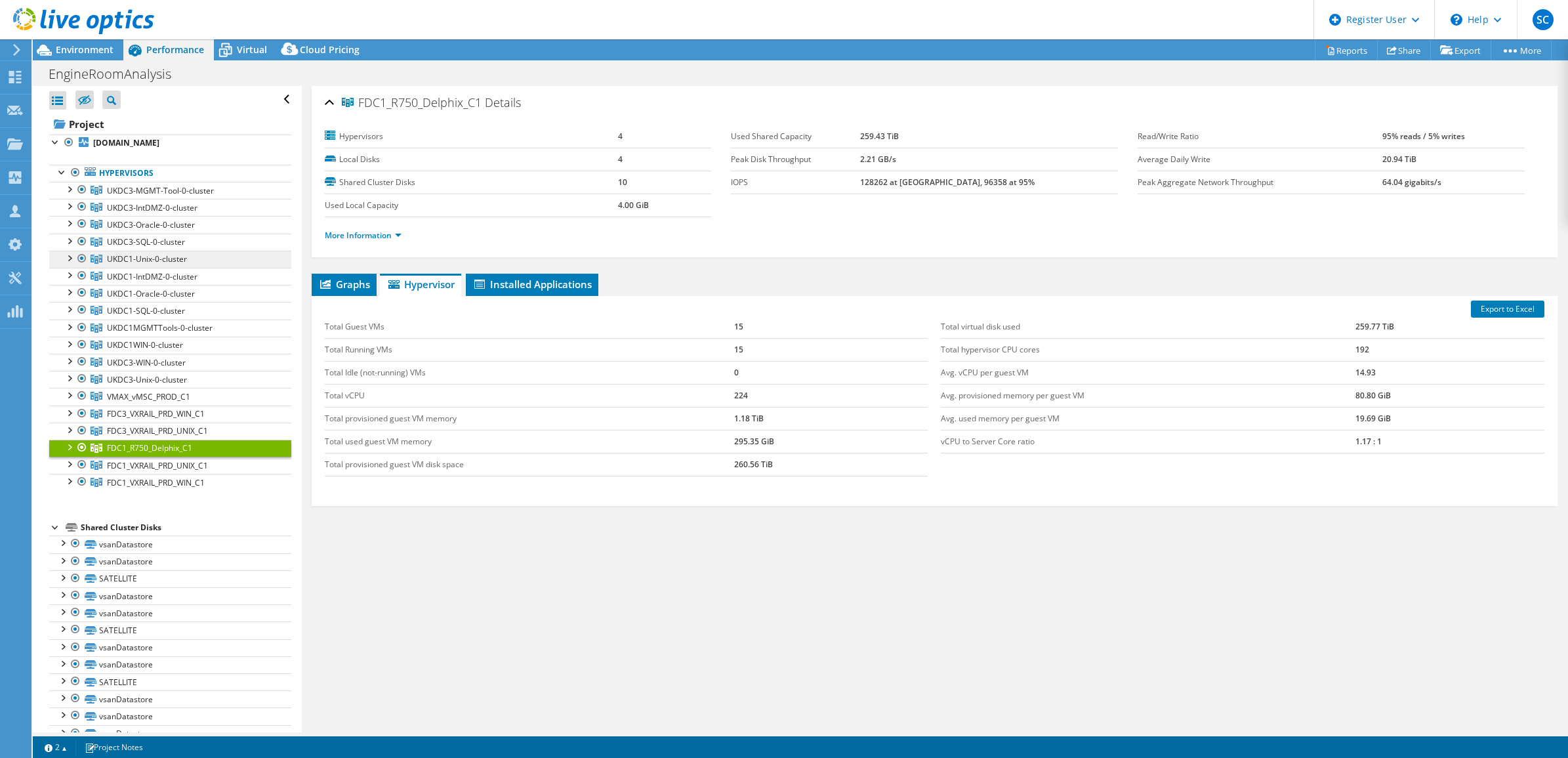
click at [158, 263] on span "UKDC1-Unix-0-cluster" at bounding box center [147, 258] width 80 height 11
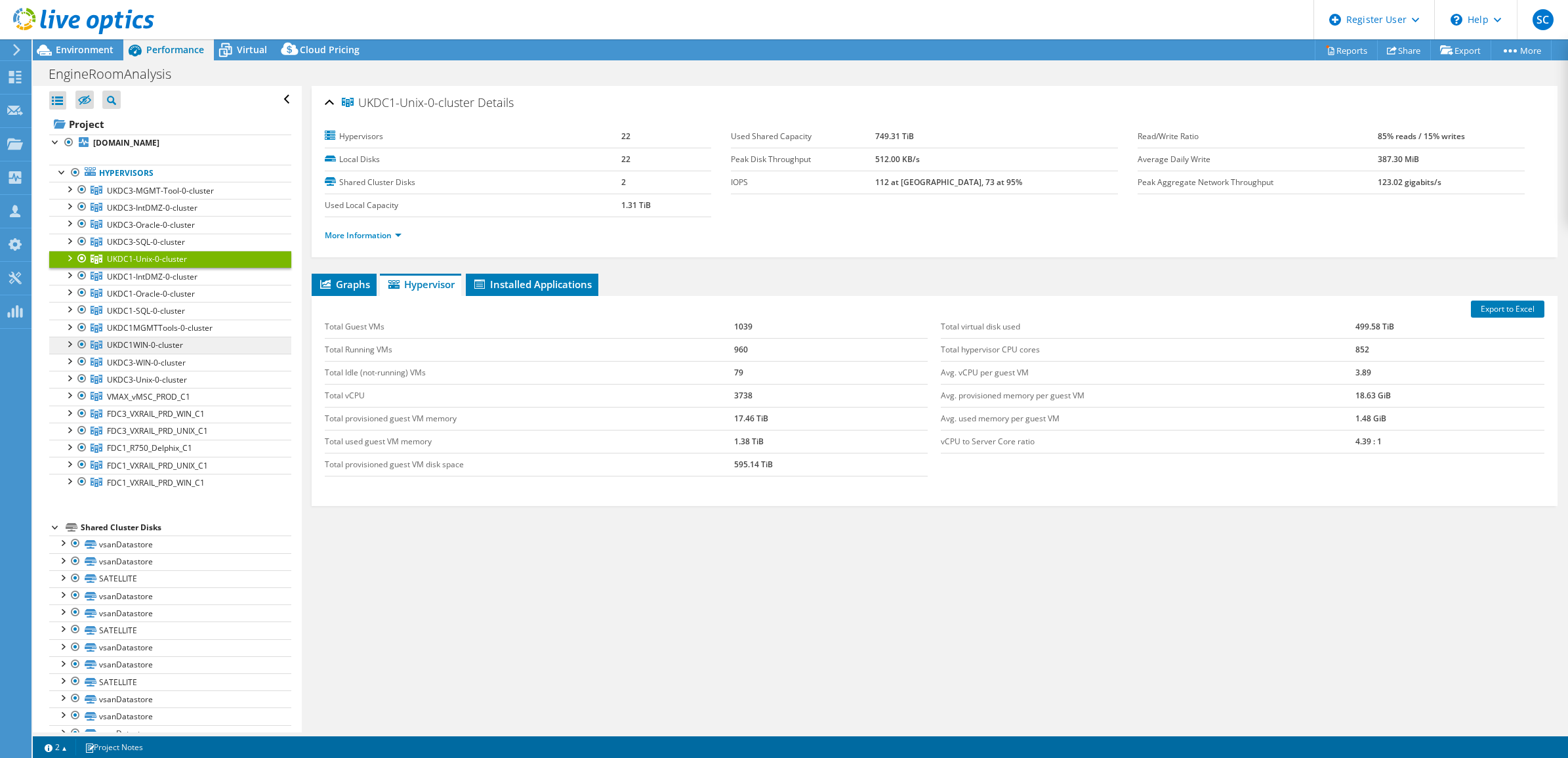
click at [149, 343] on span "UKDC1WIN-0-cluster" at bounding box center [145, 344] width 76 height 11
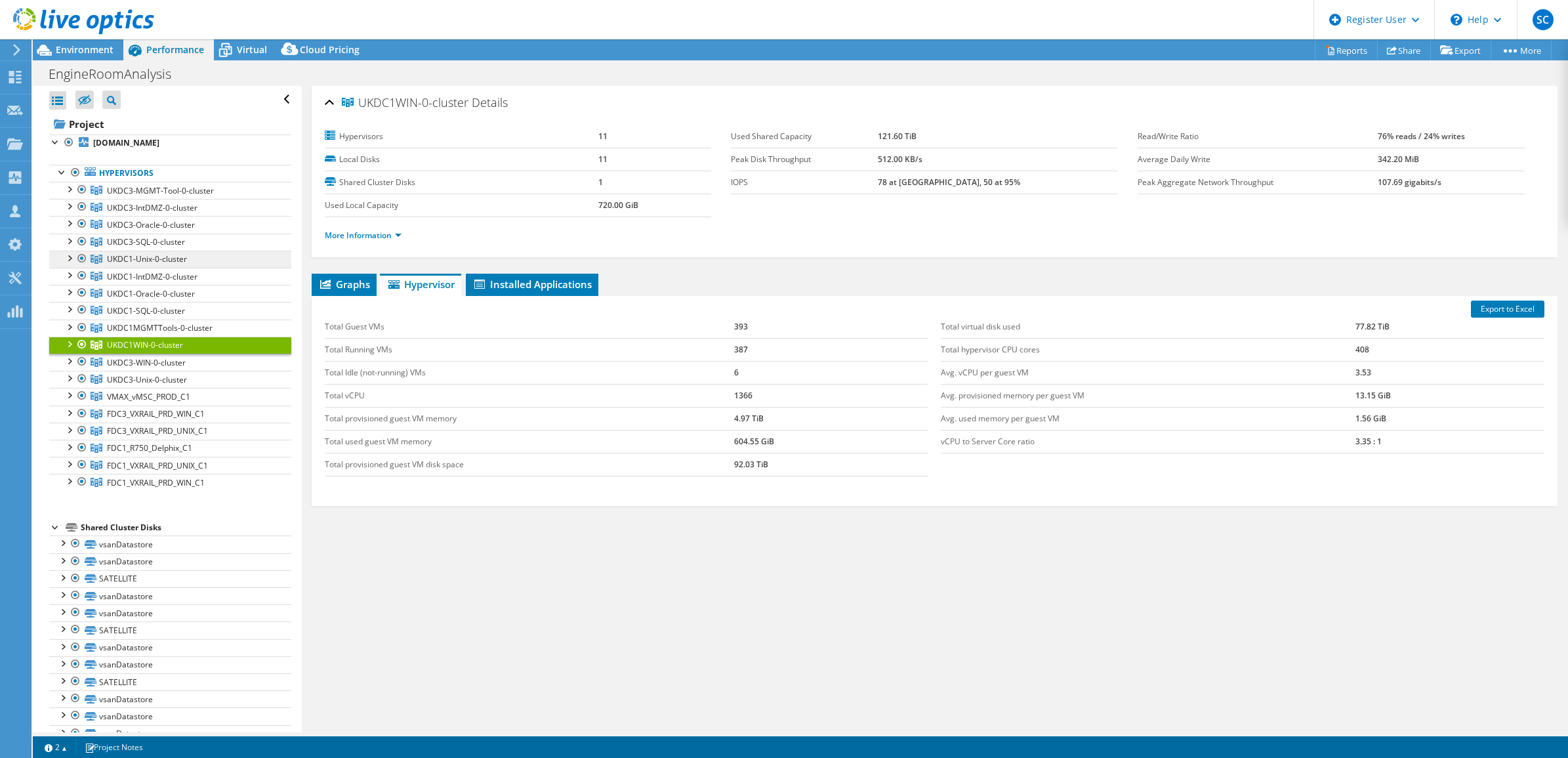
click at [145, 262] on span "UKDC1-Unix-0-cluster" at bounding box center [147, 258] width 80 height 11
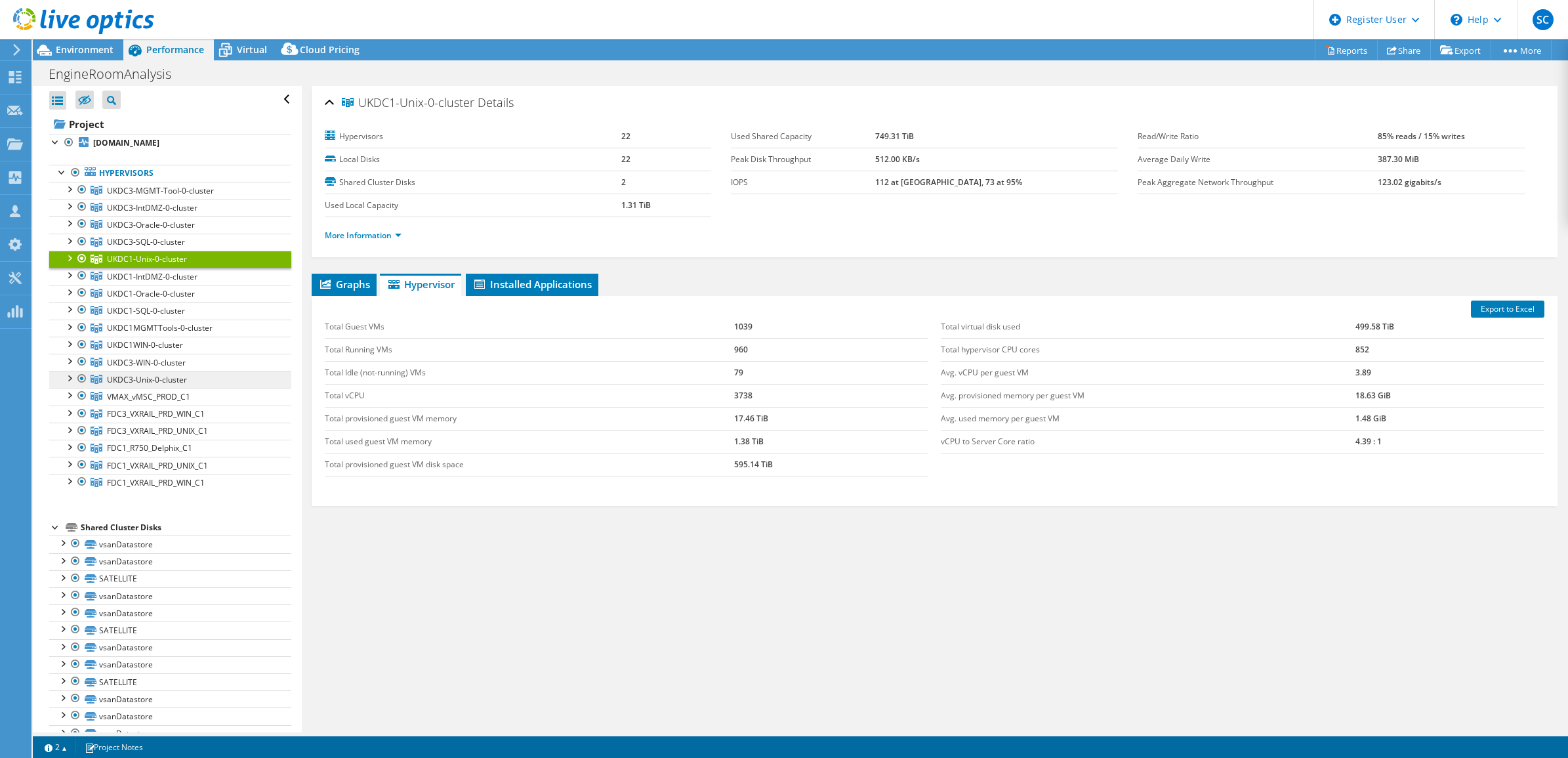
click at [153, 384] on span "UKDC3-Unix-0-cluster" at bounding box center [147, 379] width 80 height 11
click at [163, 364] on span "UKDC3-WIN-0-cluster" at bounding box center [146, 362] width 79 height 11
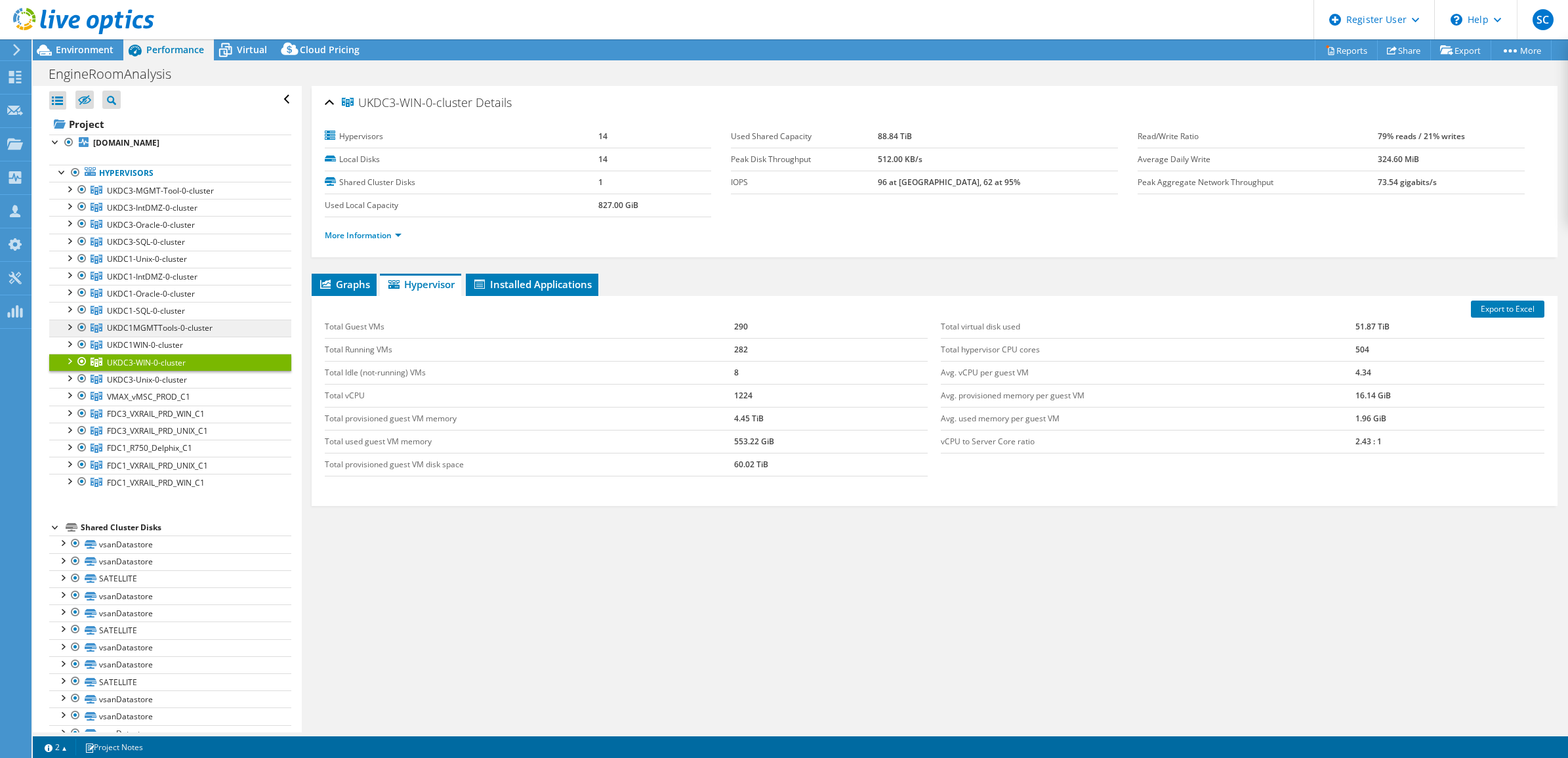
click at [148, 328] on span "UKDC1MGMTTools-0-cluster" at bounding box center [159, 327] width 105 height 11
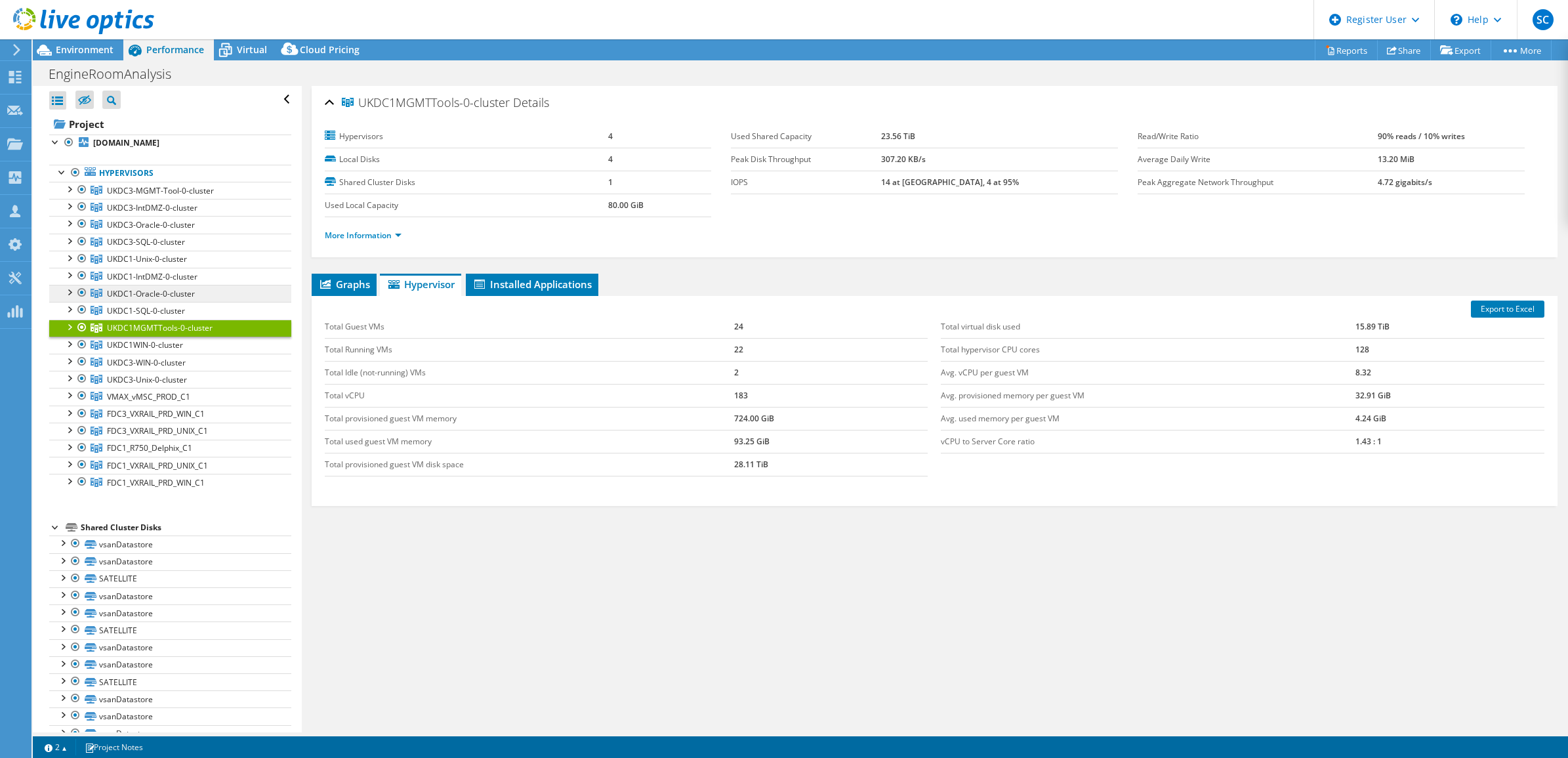
click at [182, 295] on span "UKDC1-Oracle-0-cluster" at bounding box center [151, 293] width 88 height 11
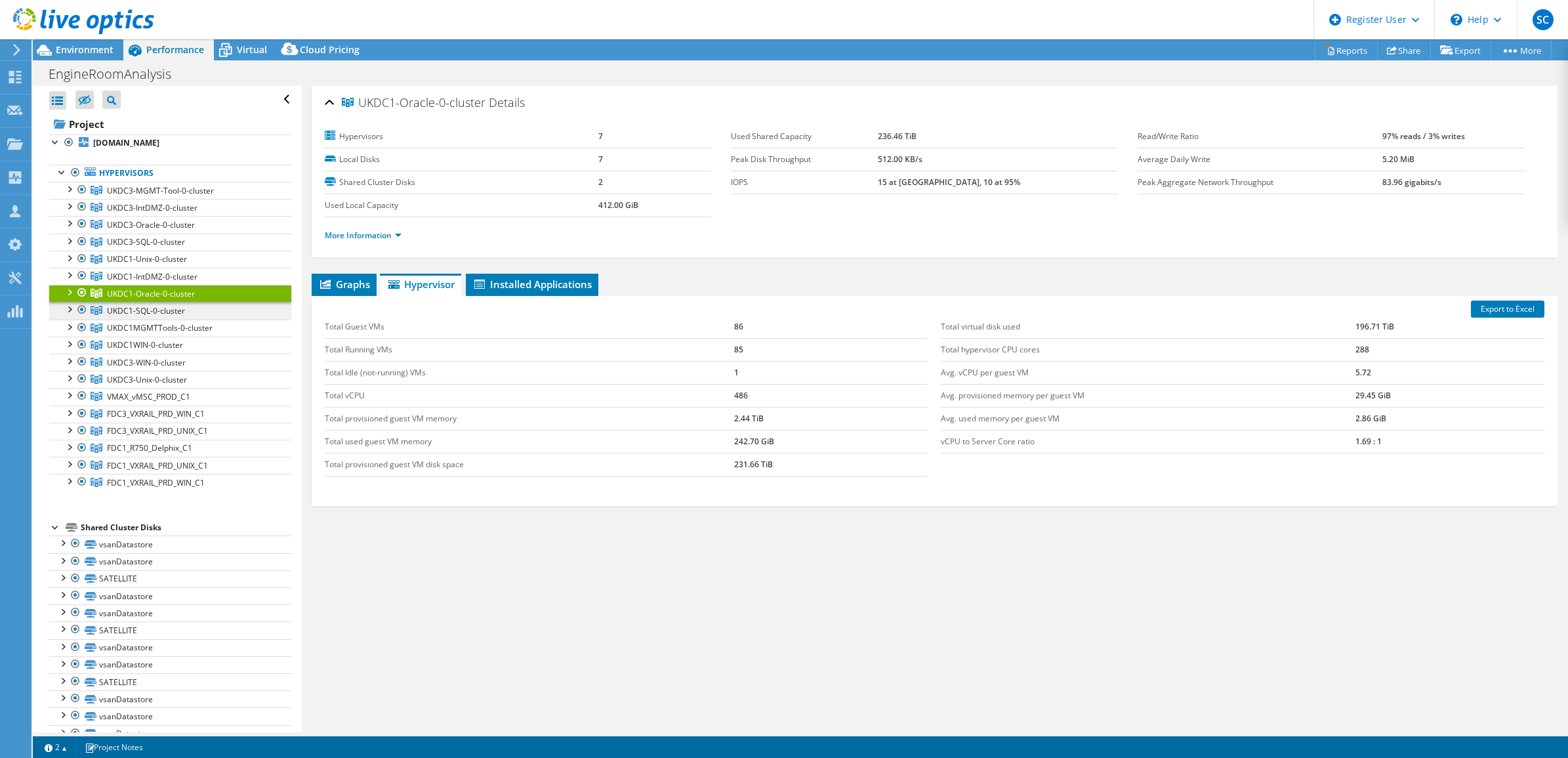
click at [148, 312] on span "UKDC1-SQL-0-cluster" at bounding box center [146, 310] width 78 height 11
click at [146, 261] on span "UKDC1-Unix-0-cluster" at bounding box center [147, 258] width 80 height 11
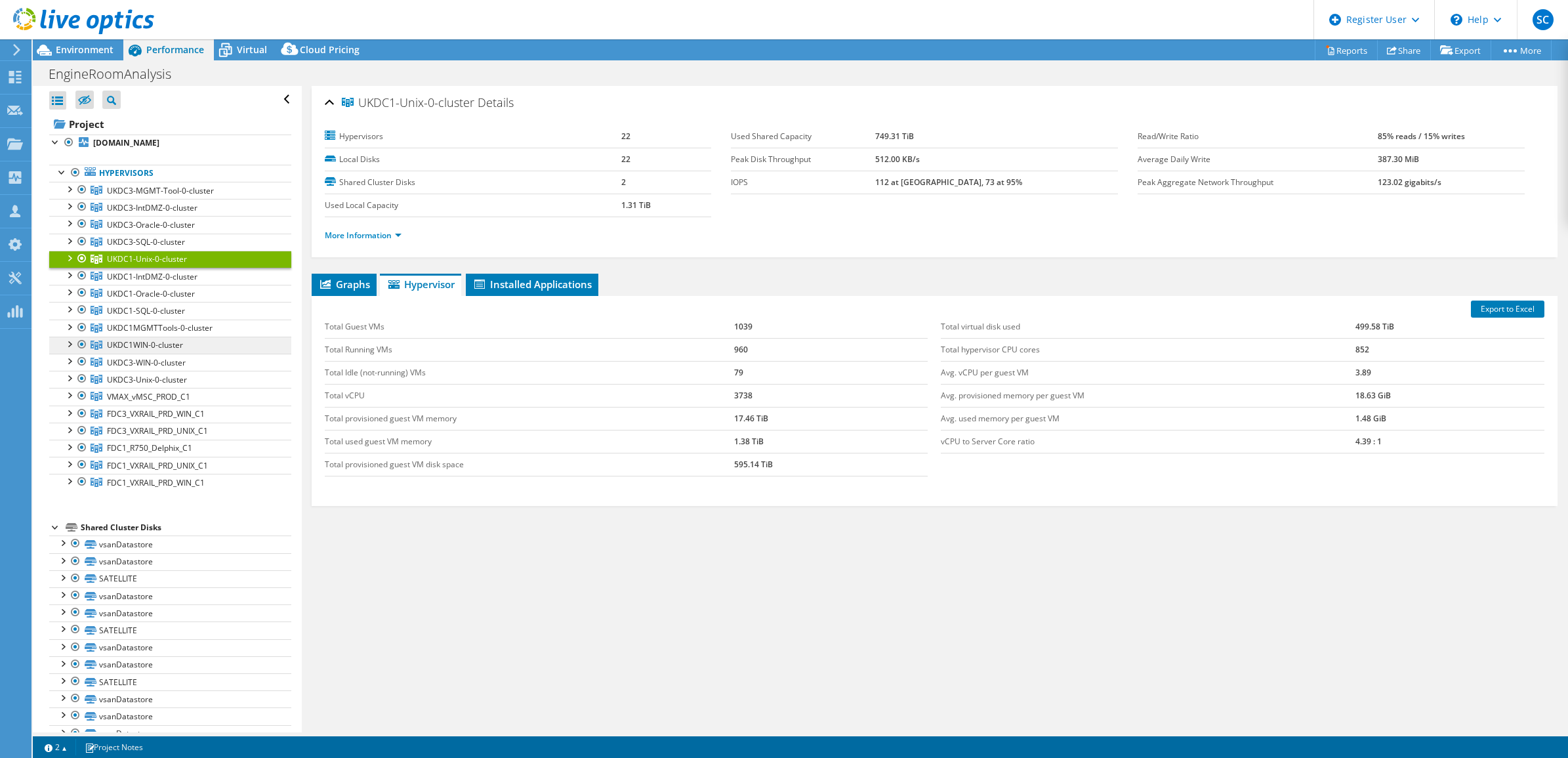
click at [155, 349] on span "UKDC1WIN-0-cluster" at bounding box center [145, 344] width 76 height 11
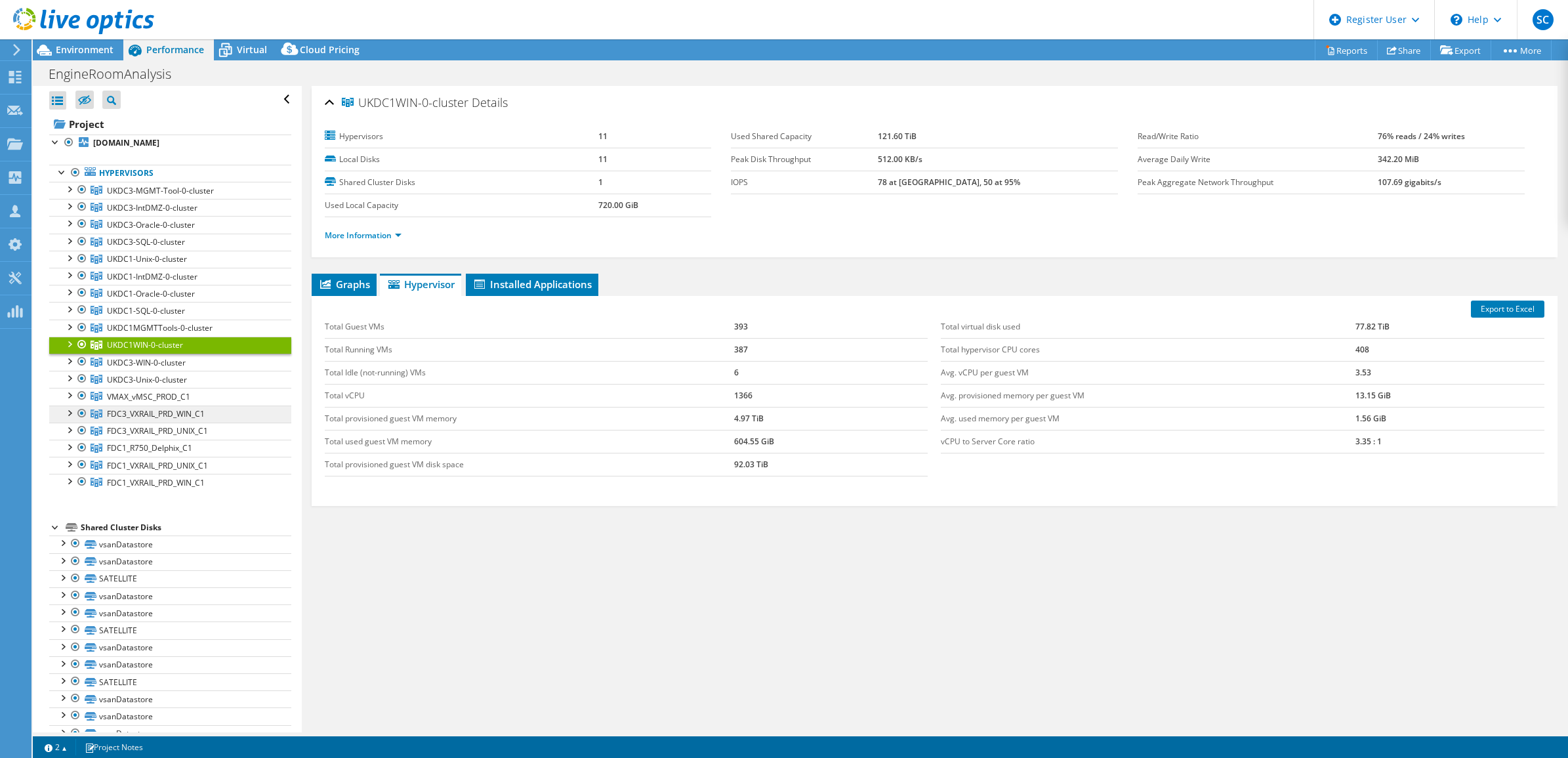
click at [128, 419] on span "FDC3_VXRAIL_PRD_WIN_C1" at bounding box center [155, 413] width 98 height 11
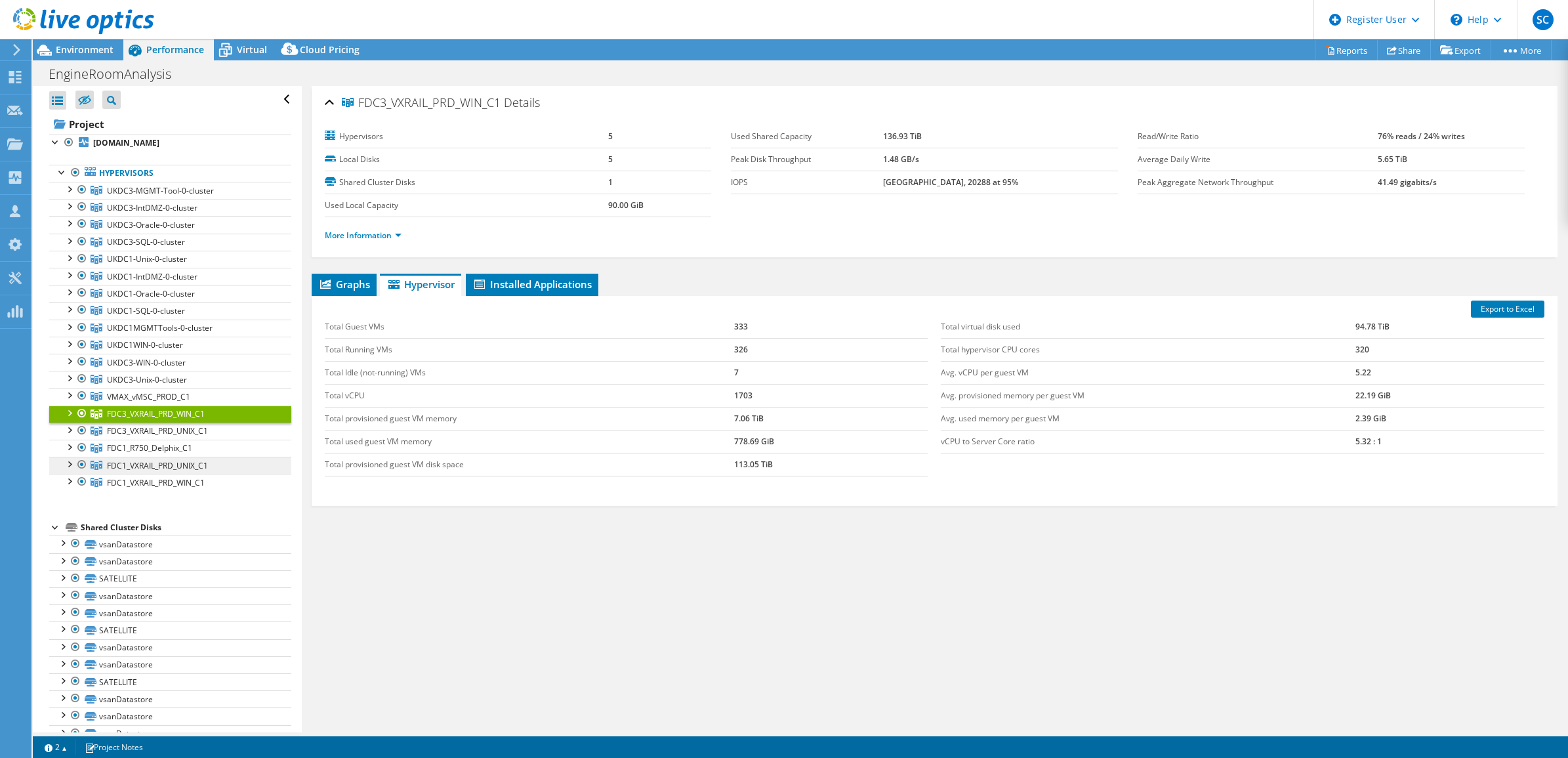
click at [184, 463] on span "FDC1_VXRAIL_PRD_UNIX_C1" at bounding box center [157, 465] width 101 height 11
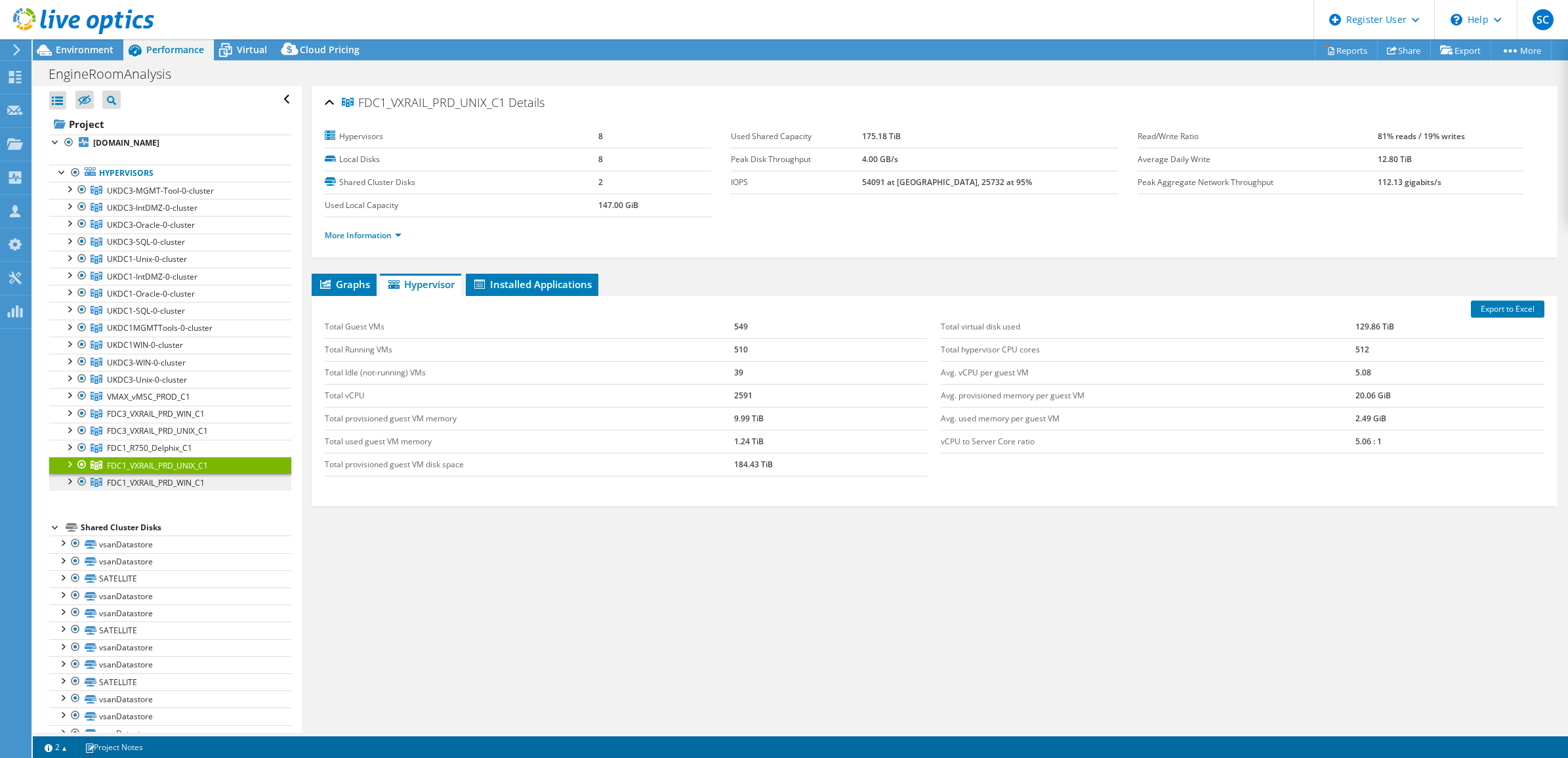
click at [161, 488] on span "FDC1_VXRAIL_PRD_WIN_C1" at bounding box center [155, 482] width 98 height 11
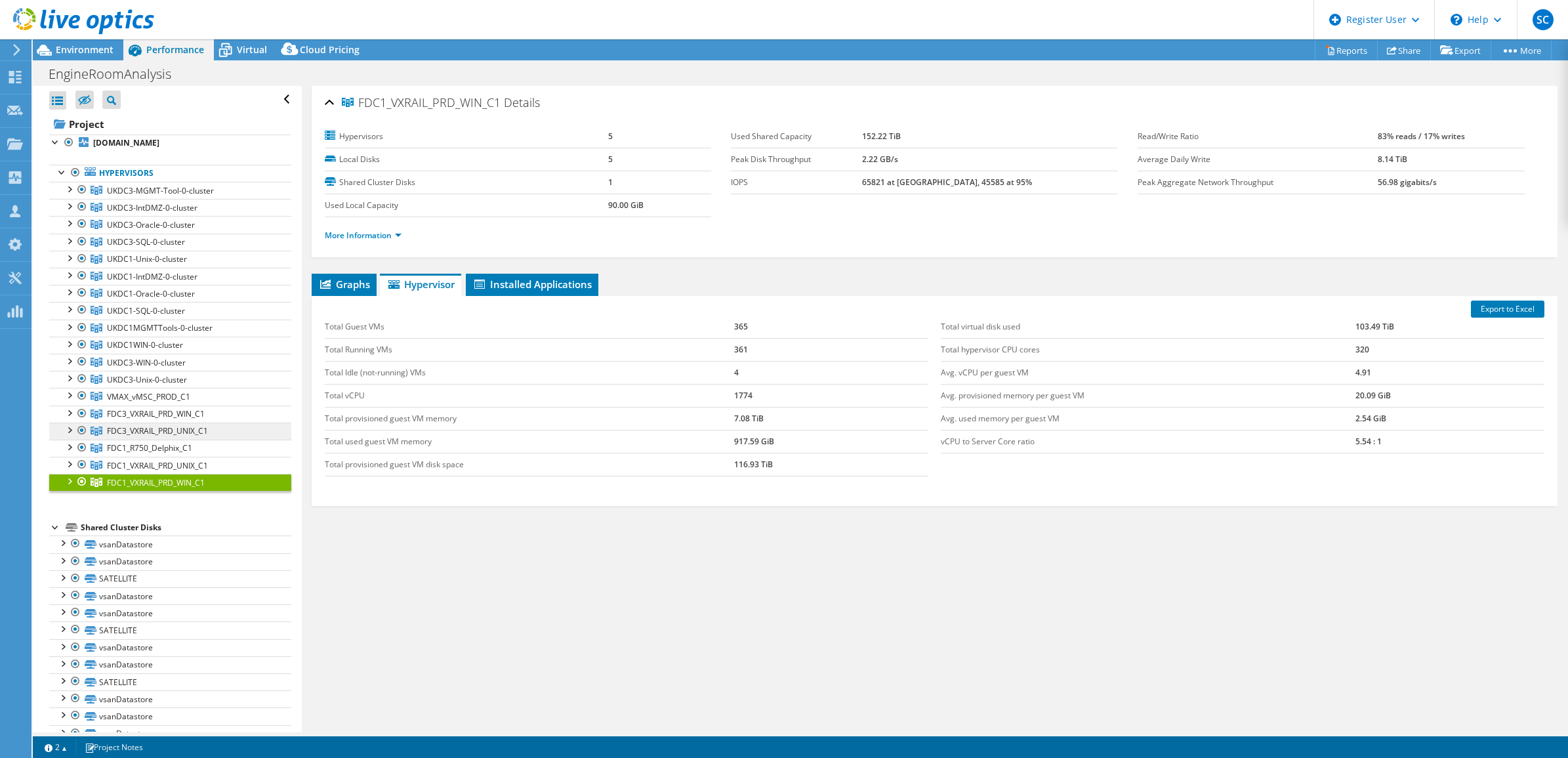
click at [182, 431] on span "FDC3_VXRAIL_PRD_UNIX_C1" at bounding box center [157, 431] width 101 height 11
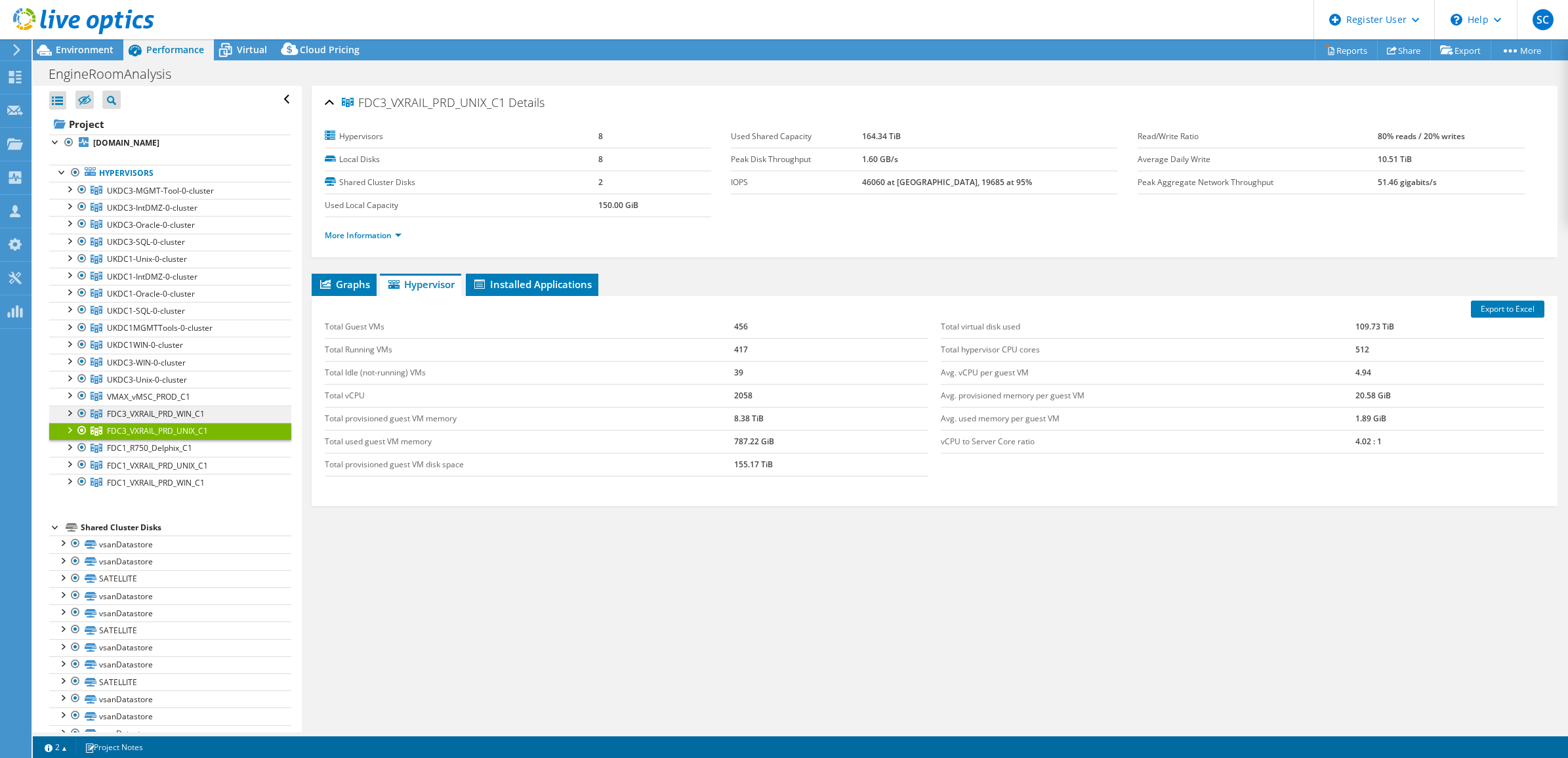
click at [192, 411] on span "FDC3_VXRAIL_PRD_WIN_C1" at bounding box center [155, 413] width 98 height 11
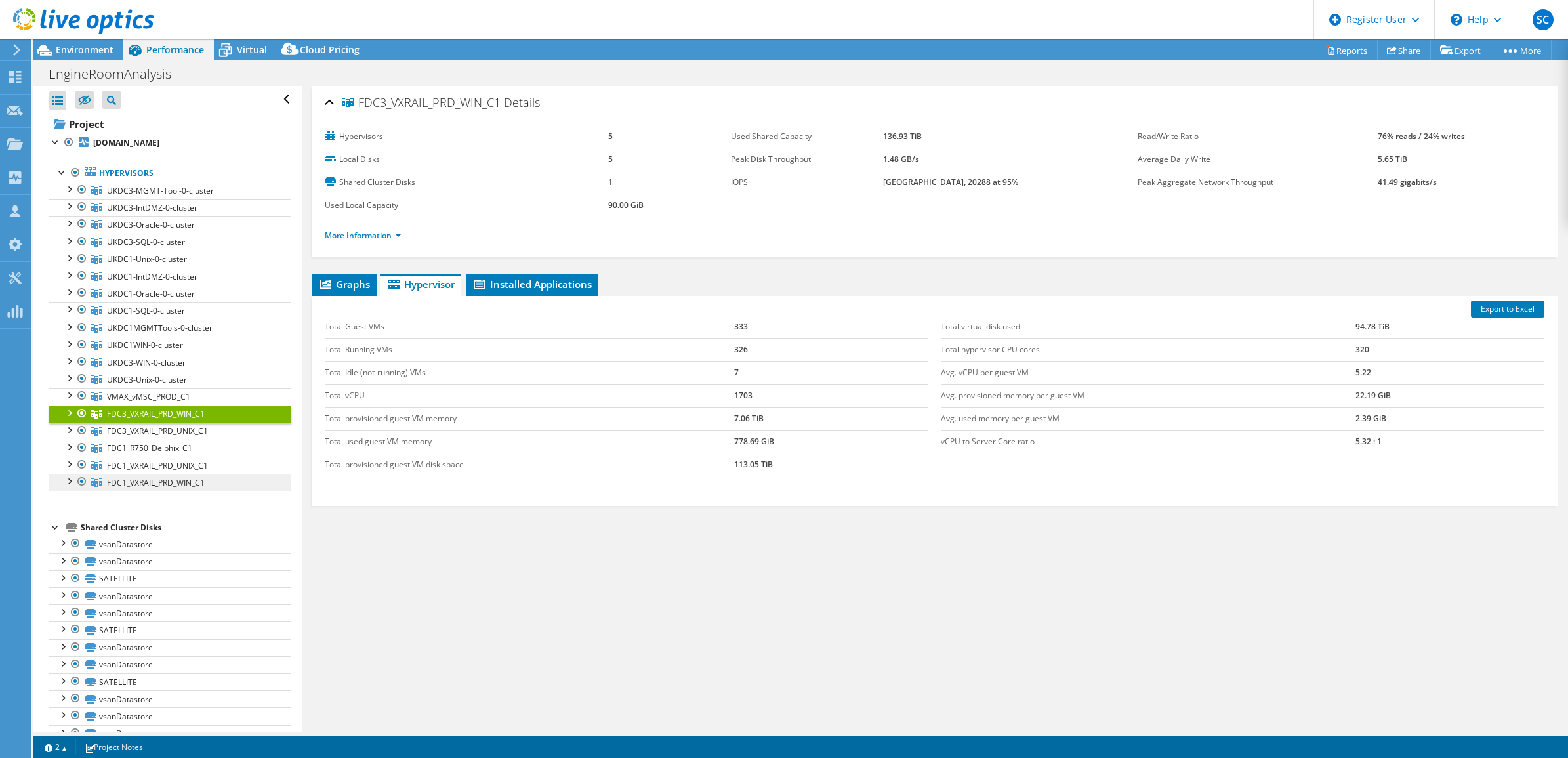
click at [149, 486] on span "FDC1_VXRAIL_PRD_WIN_C1" at bounding box center [155, 482] width 98 height 11
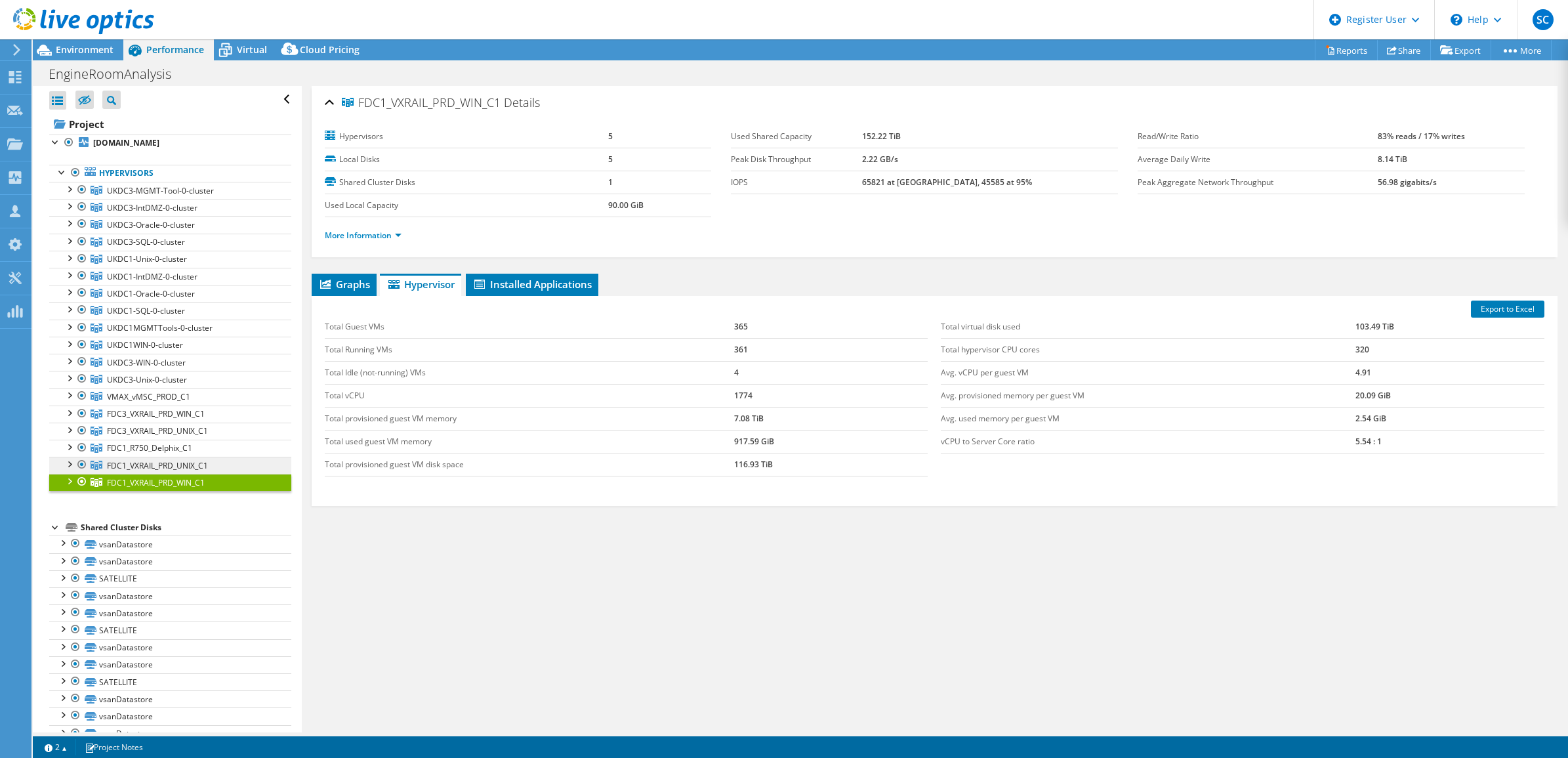
click at [145, 466] on span "FDC1_VXRAIL_PRD_UNIX_C1" at bounding box center [157, 465] width 101 height 11
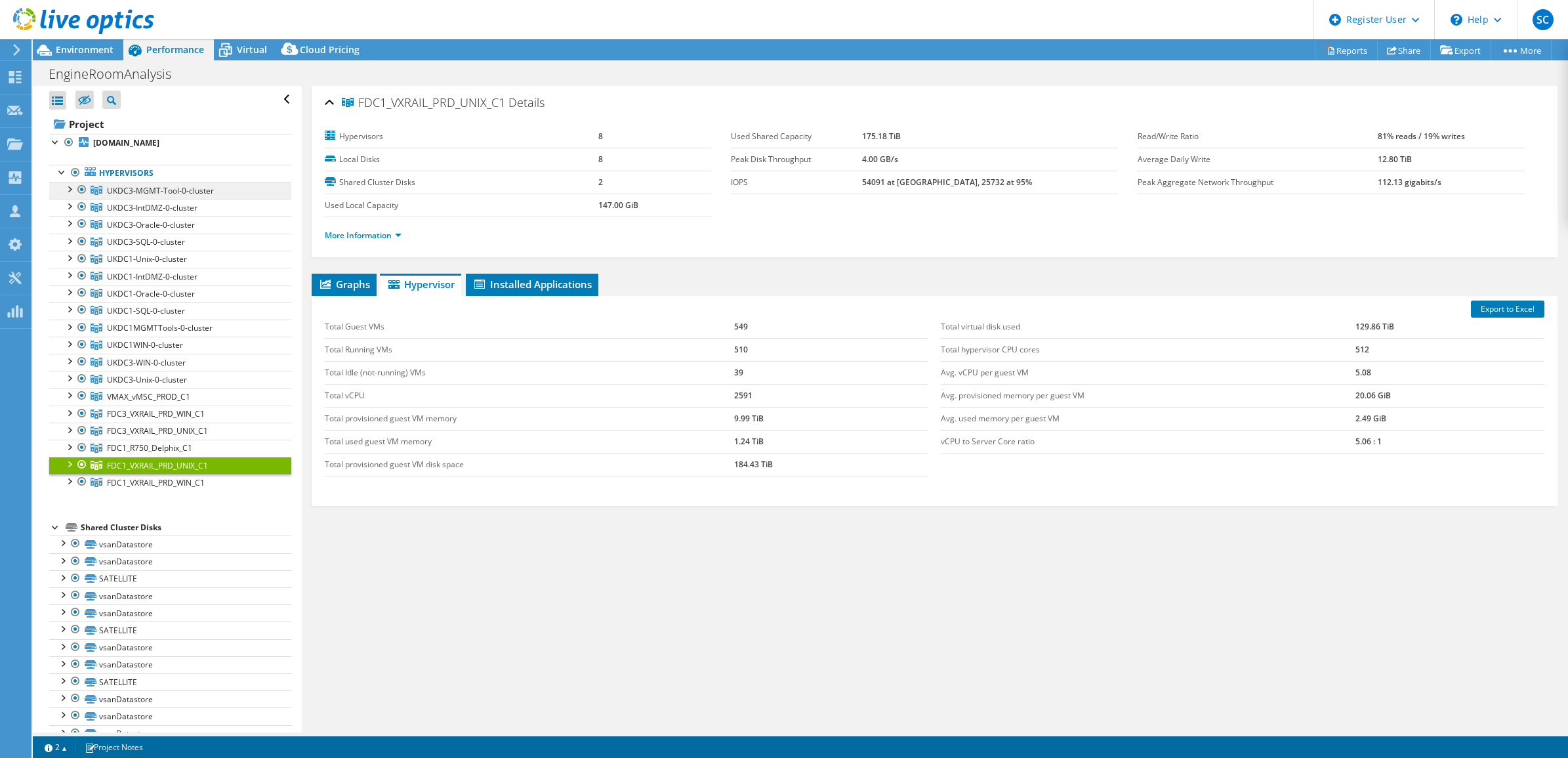
click at [198, 191] on span "UKDC3-MGMT-Tool-0-cluster" at bounding box center [160, 190] width 107 height 11
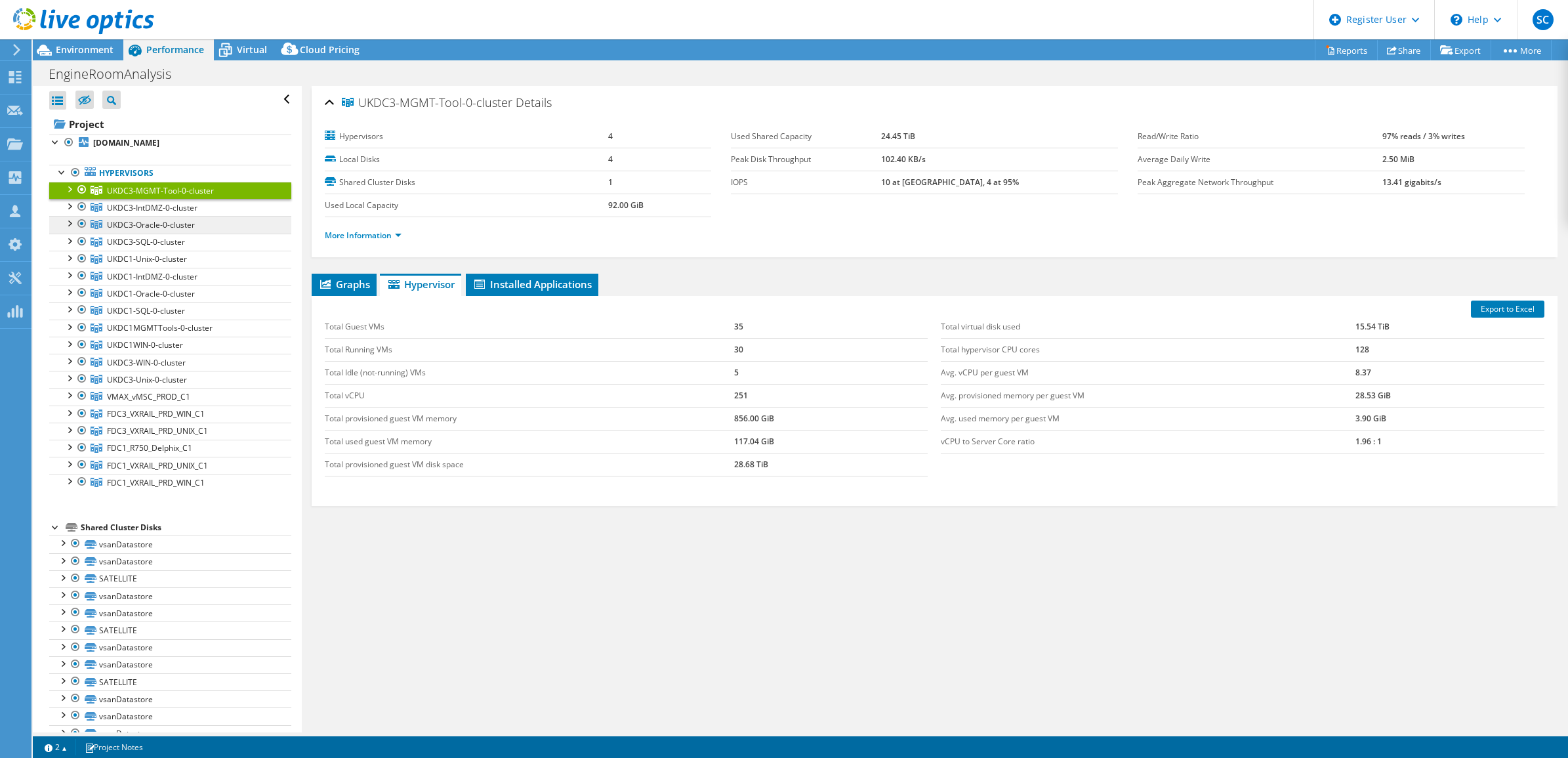
click at [156, 224] on span "UKDC3-Oracle-0-cluster" at bounding box center [151, 224] width 88 height 11
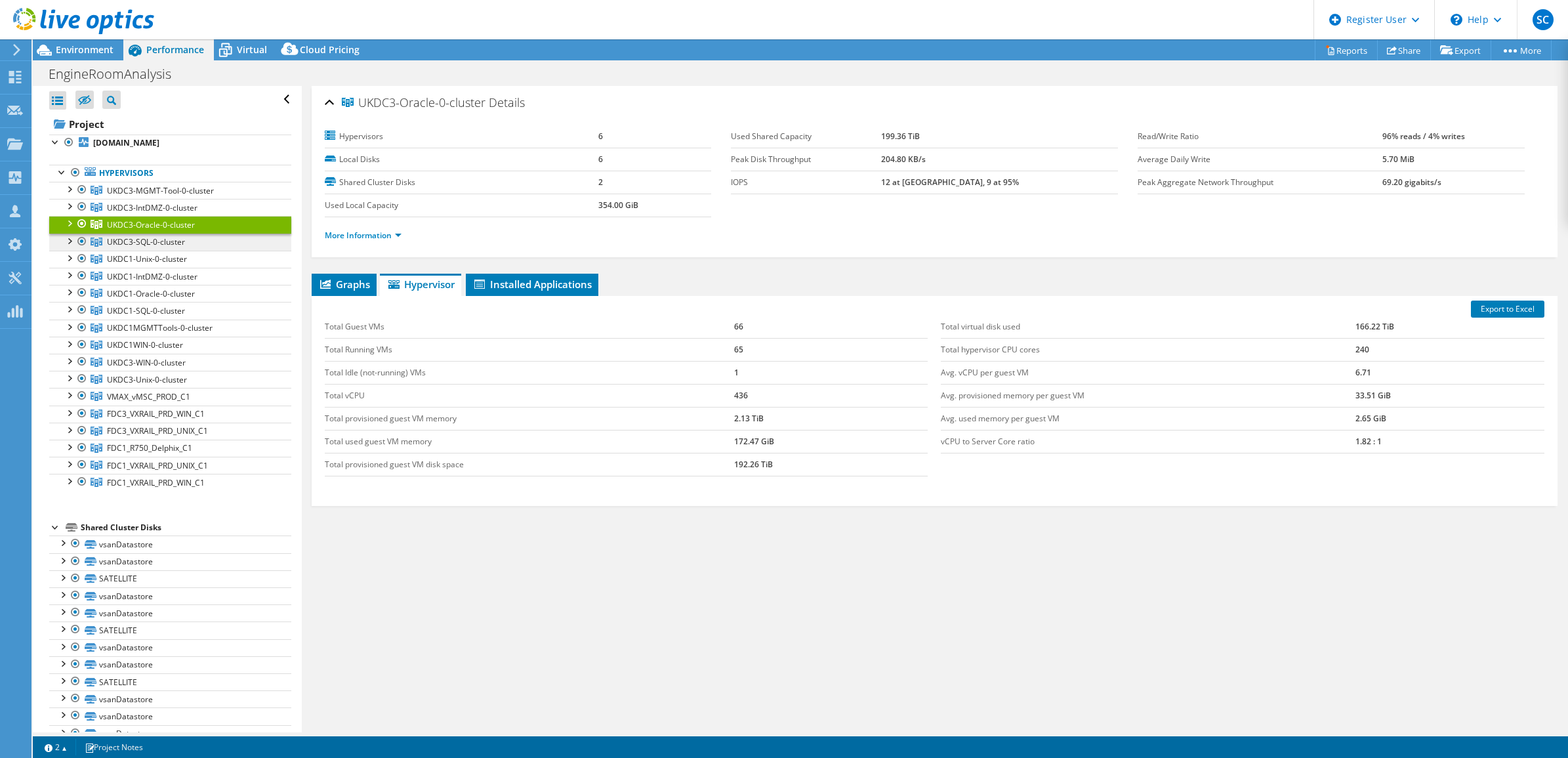
click at [173, 238] on span "UKDC3-SQL-0-cluster" at bounding box center [146, 242] width 78 height 11
click at [166, 383] on span "UKDC3-Unix-0-cluster" at bounding box center [147, 379] width 80 height 11
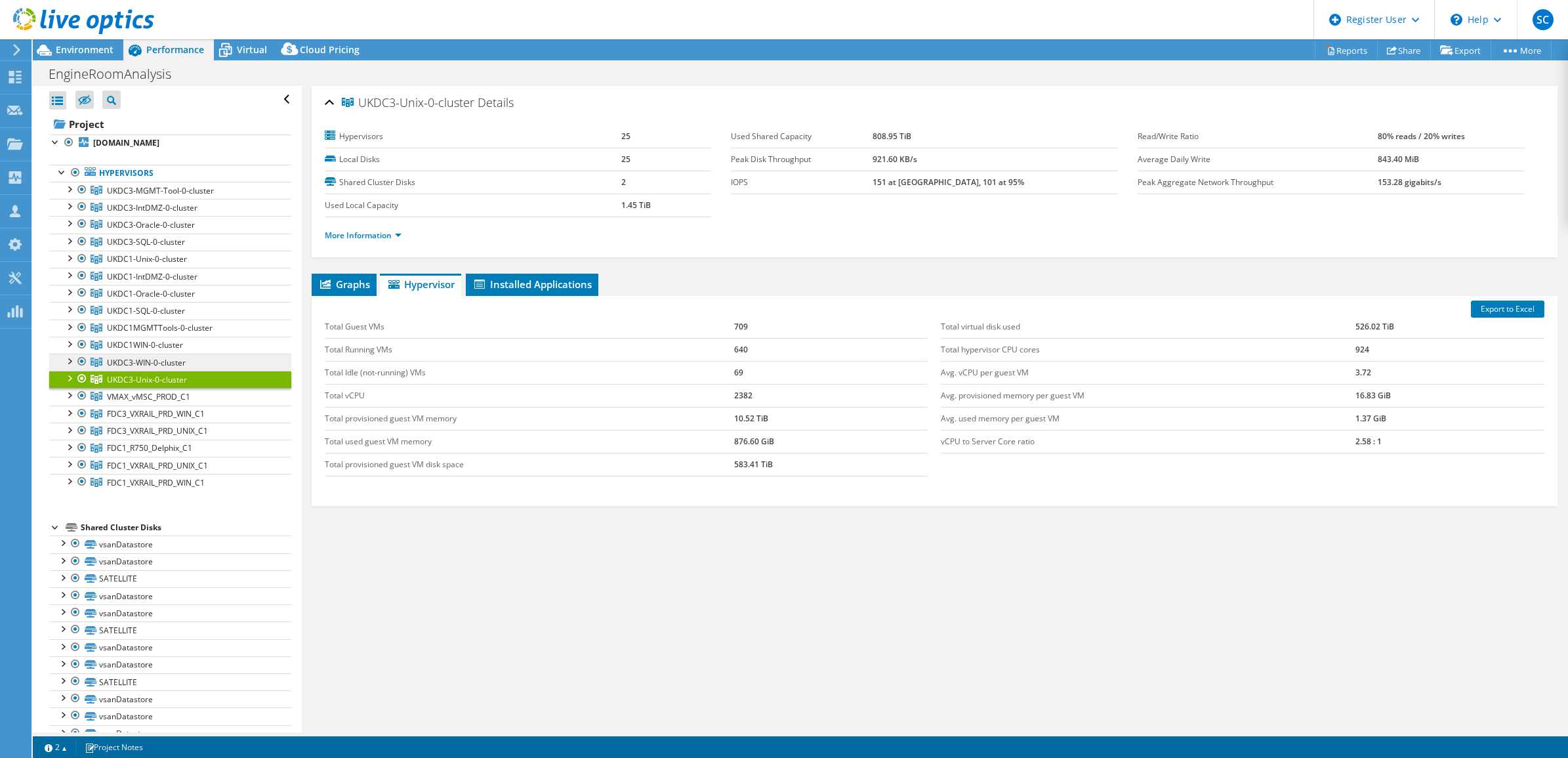
click at [162, 364] on span "UKDC3-WIN-0-cluster" at bounding box center [146, 362] width 79 height 11
click at [189, 402] on span "VMAX_vMSC_PROD_C1" at bounding box center [149, 396] width 83 height 11
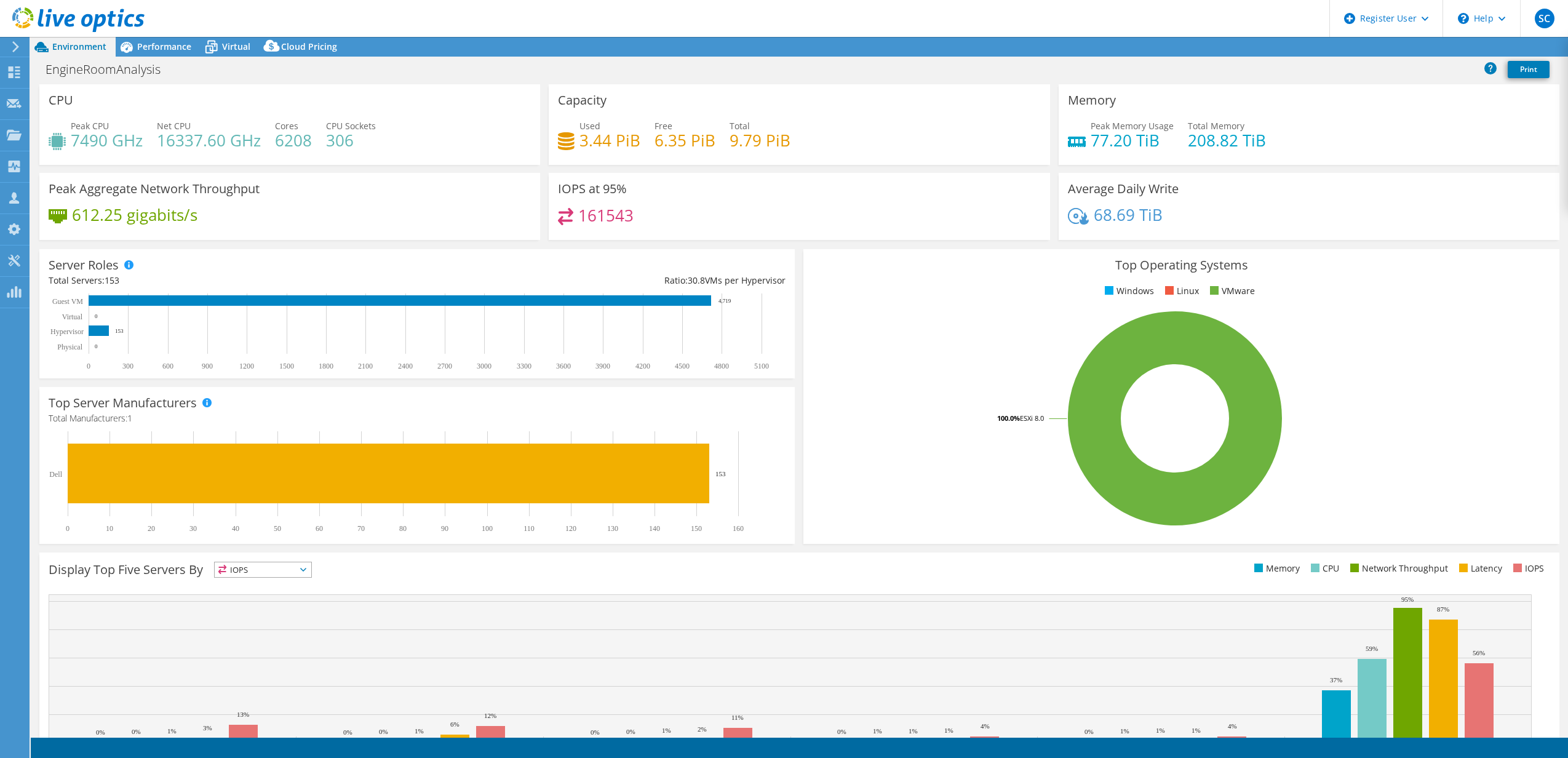
select select "USD"
